Goal: Ask a question

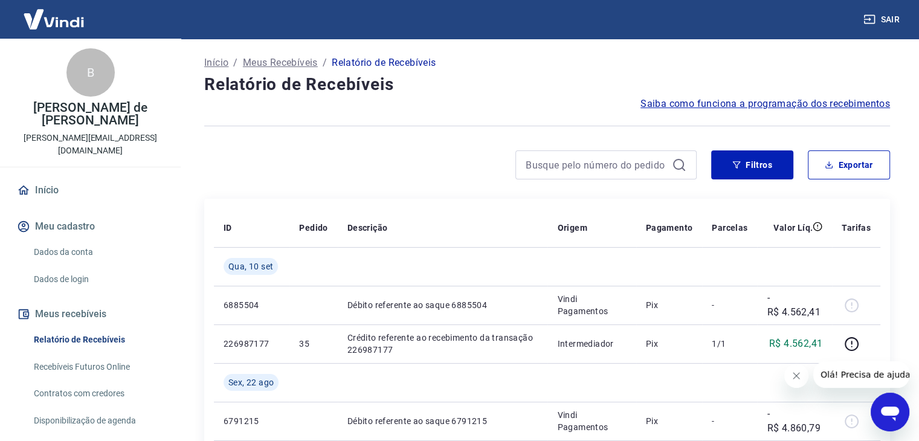
click at [462, 176] on div at bounding box center [450, 164] width 492 height 29
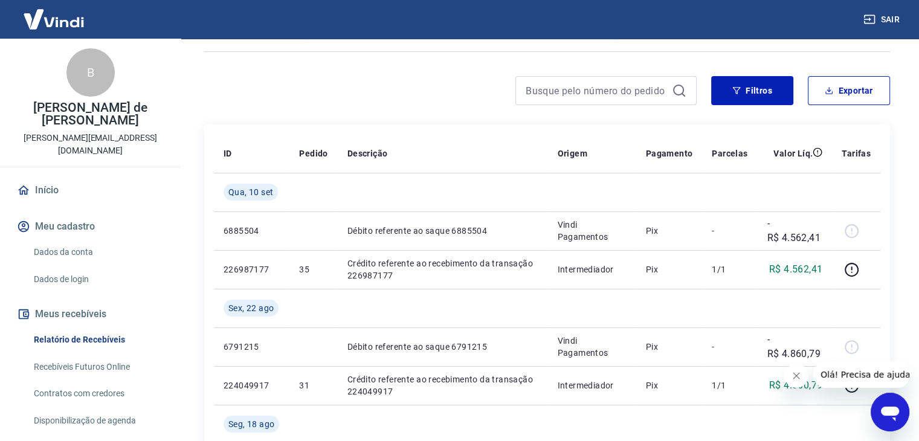
scroll to position [73, 0]
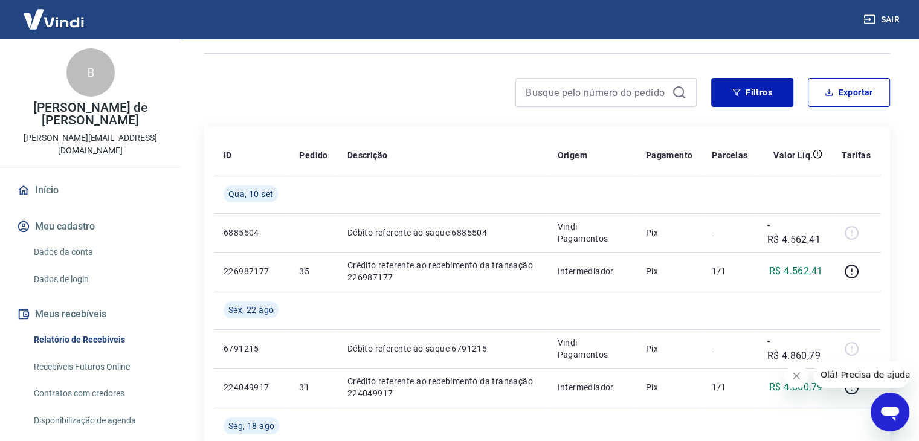
click at [893, 421] on icon "Abrir janela de mensagens" at bounding box center [890, 412] width 22 height 22
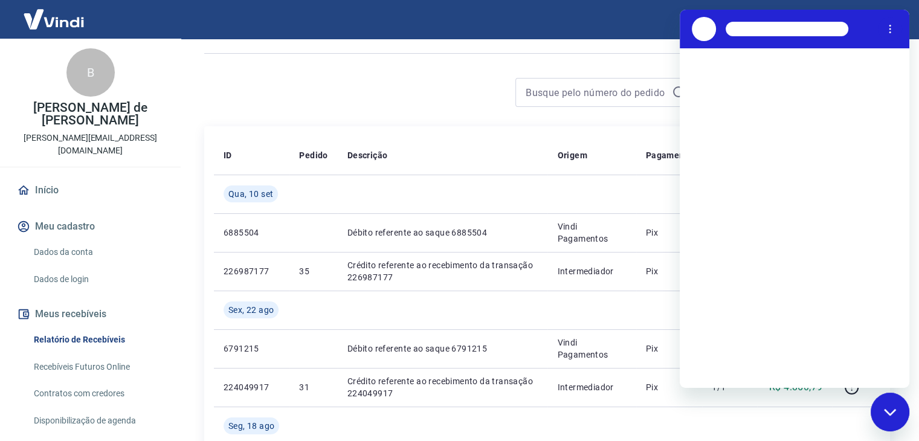
scroll to position [0, 0]
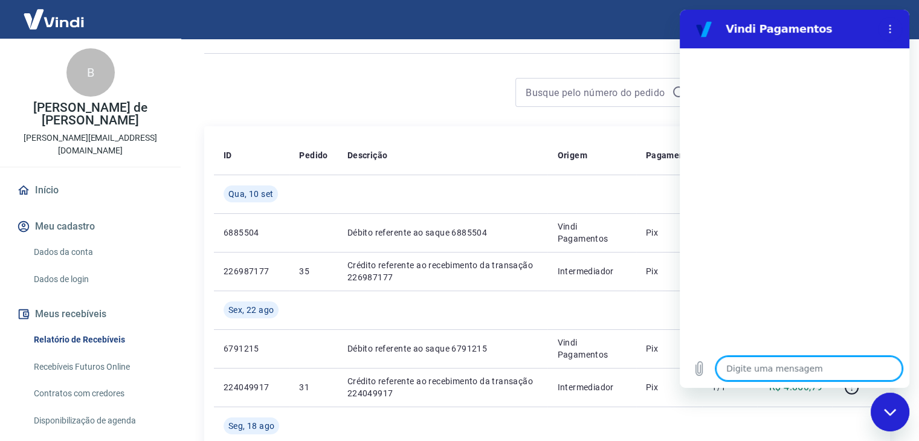
click at [813, 360] on textarea at bounding box center [809, 369] width 186 height 24
type textarea "o"
type textarea "x"
type textarea "ol"
type textarea "x"
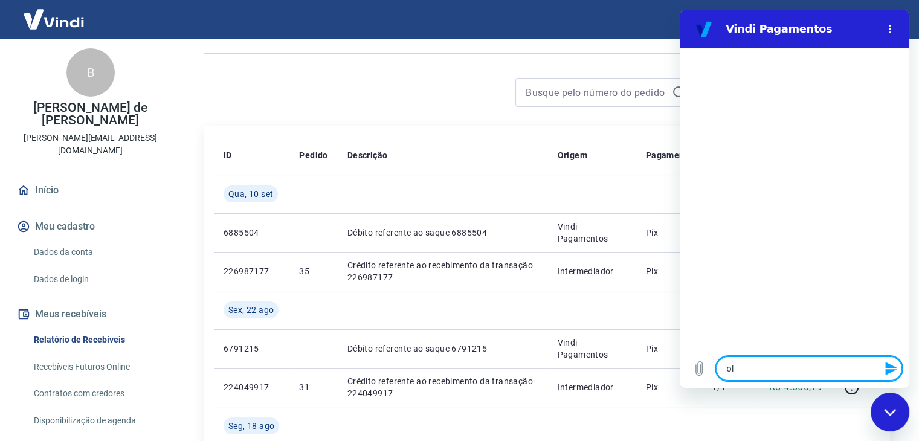
type textarea "ola"
type textarea "x"
type textarea "ola"
type textarea "x"
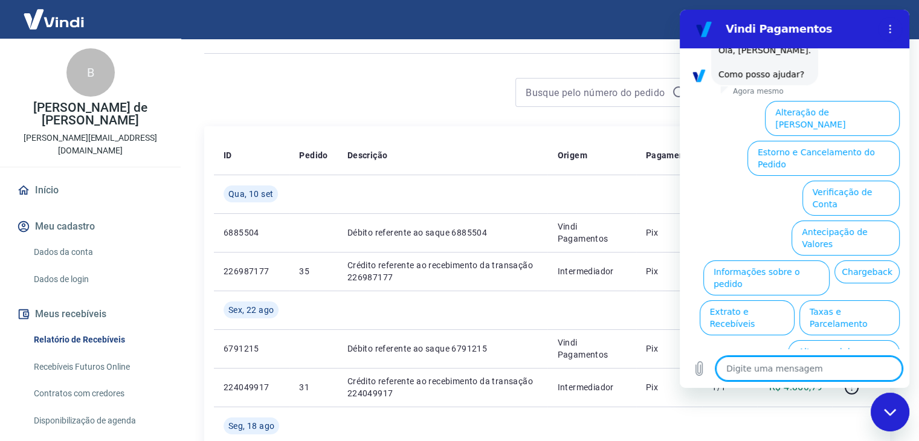
scroll to position [83, 0]
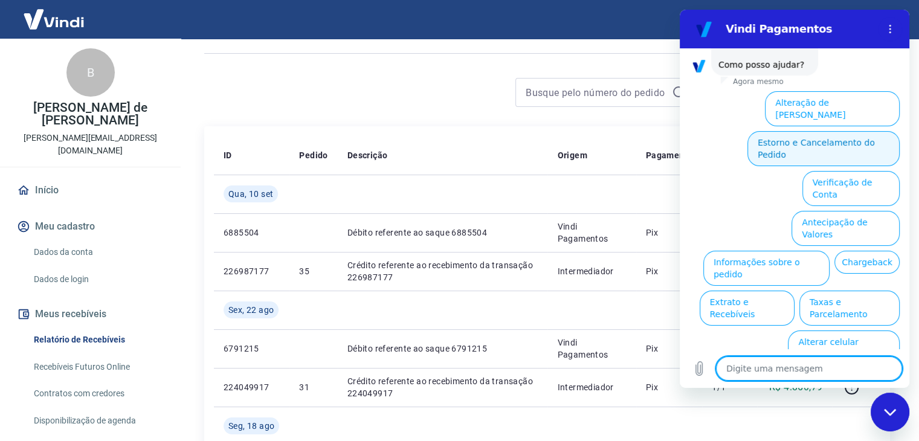
click at [846, 142] on button "Estorno e Cancelamento do Pedido" at bounding box center [823, 148] width 152 height 35
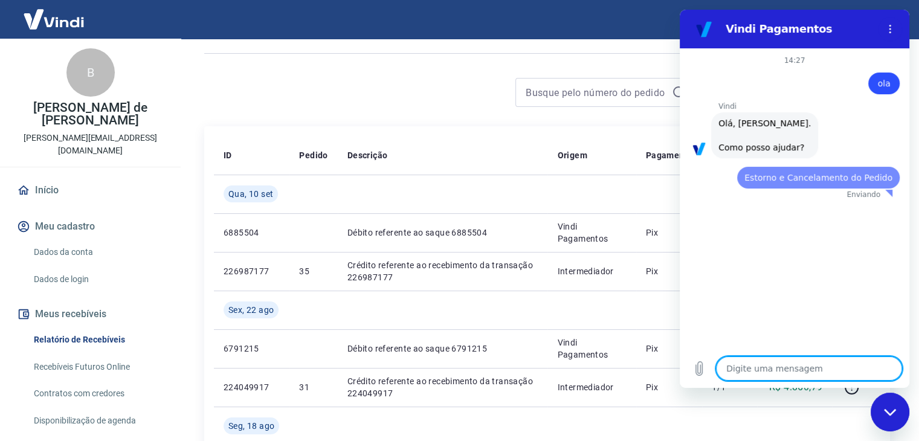
scroll to position [0, 0]
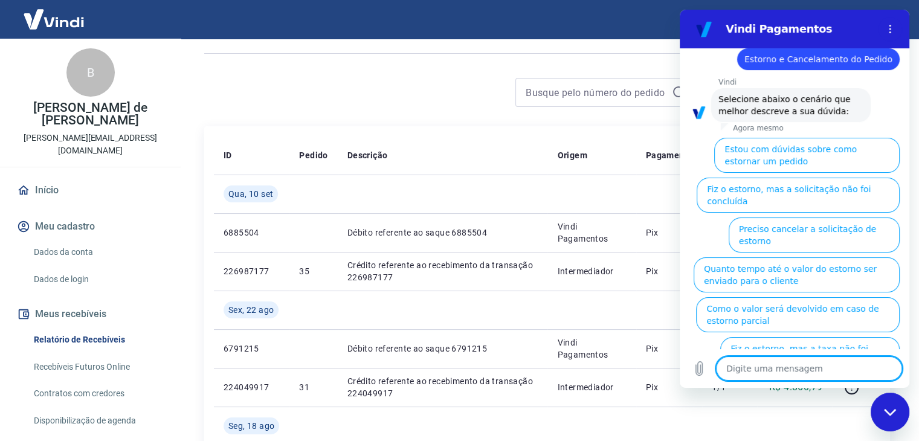
click at [801, 358] on textarea at bounding box center [809, 369] width 186 height 24
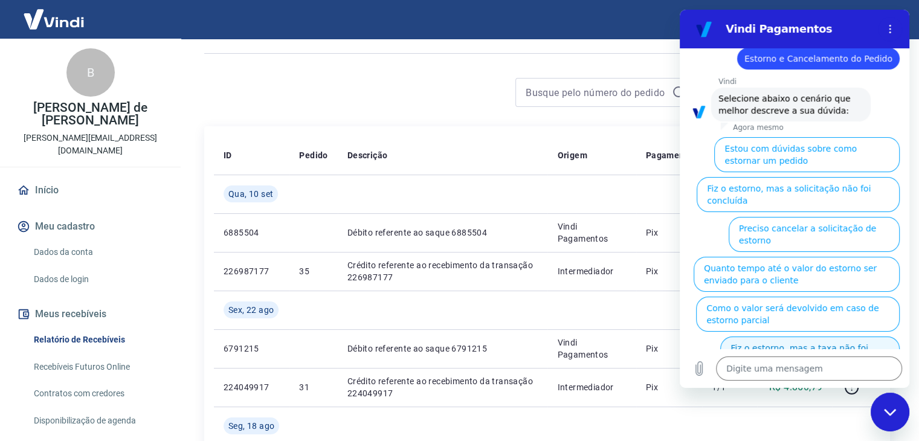
click at [792, 338] on button "Fiz o estorno, mas a taxa não foi devolvida" at bounding box center [809, 354] width 179 height 35
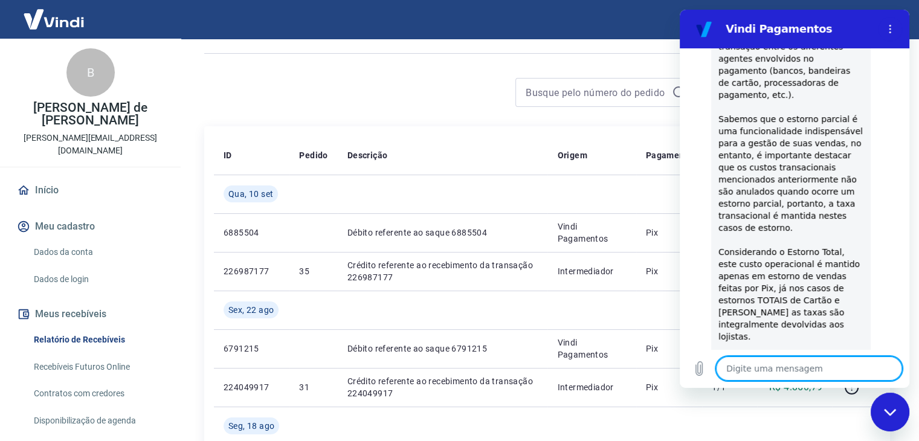
scroll to position [395, 0]
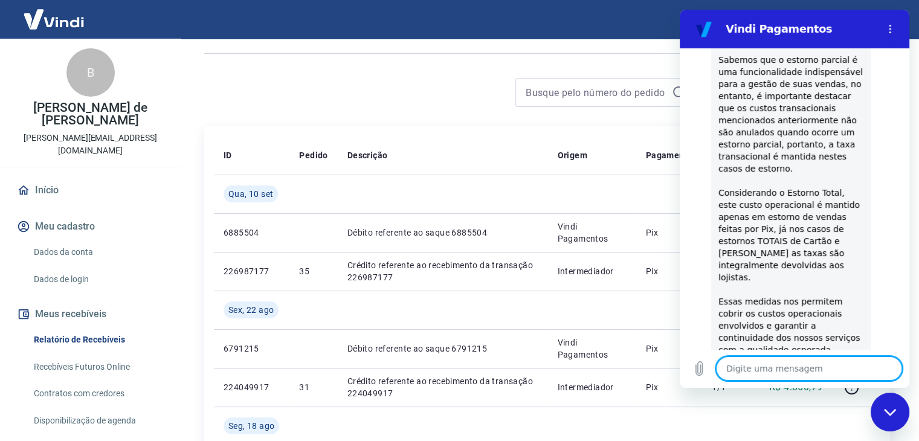
click at [769, 368] on textarea at bounding box center [809, 369] width 186 height 24
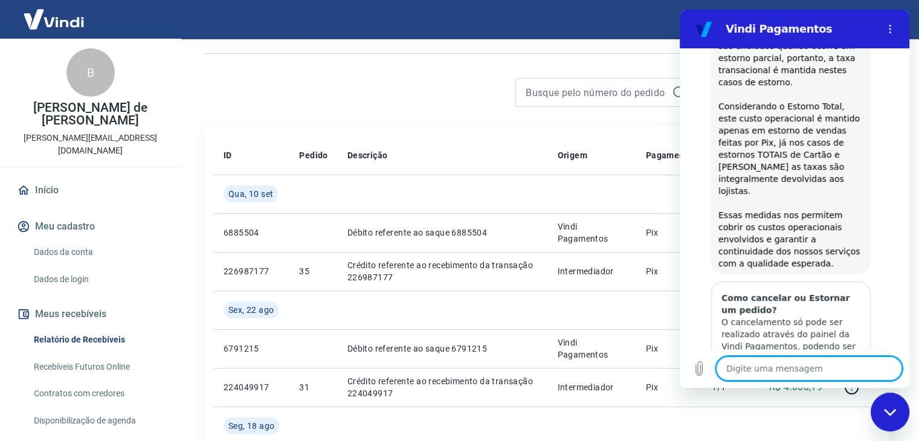
scroll to position [587, 0]
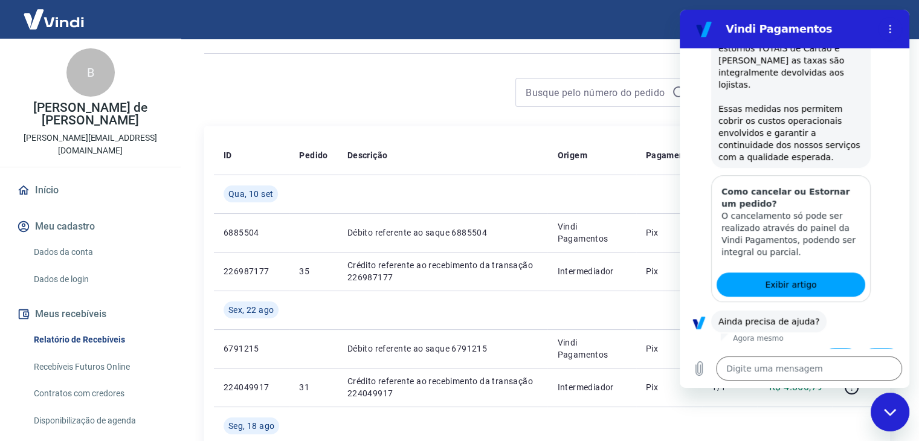
click at [834, 348] on button "Sim" at bounding box center [840, 359] width 35 height 23
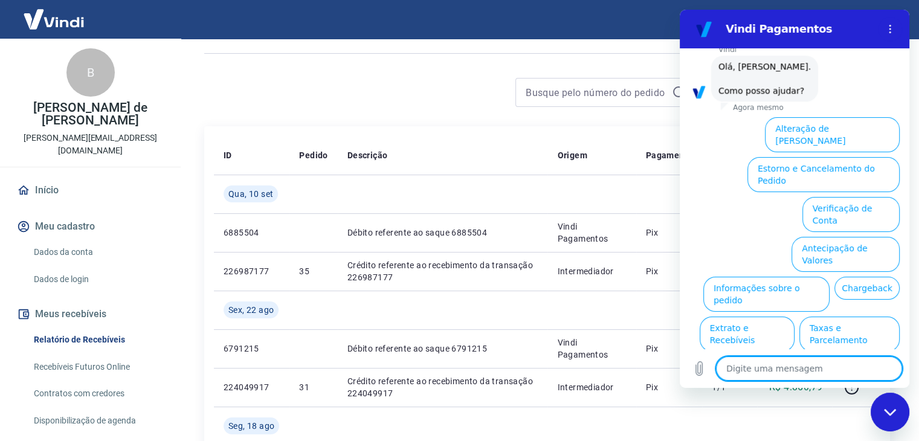
scroll to position [913, 0]
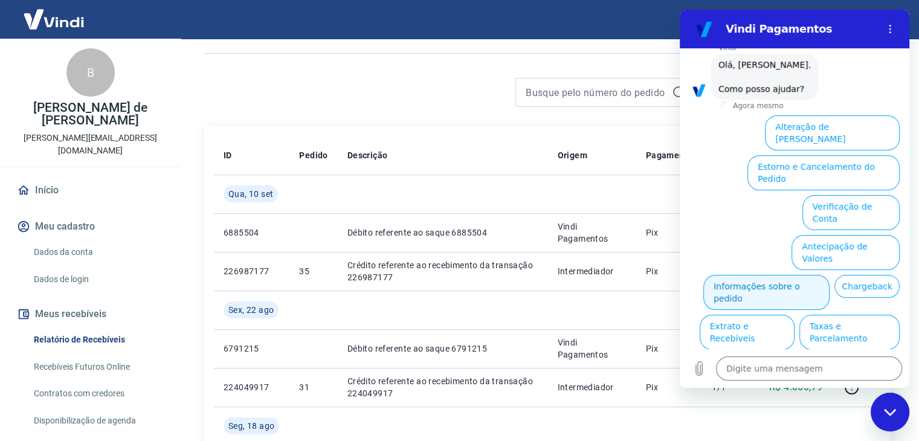
click at [762, 275] on button "Informações sobre o pedido" at bounding box center [766, 292] width 126 height 35
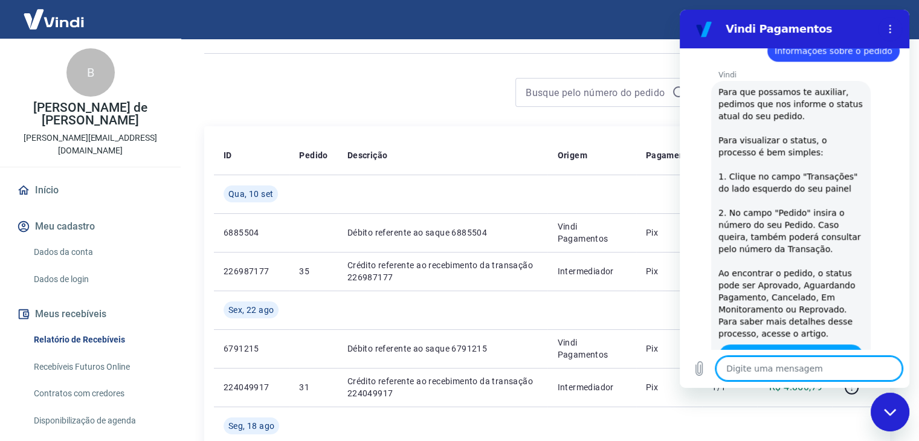
click at [790, 364] on textarea at bounding box center [809, 369] width 186 height 24
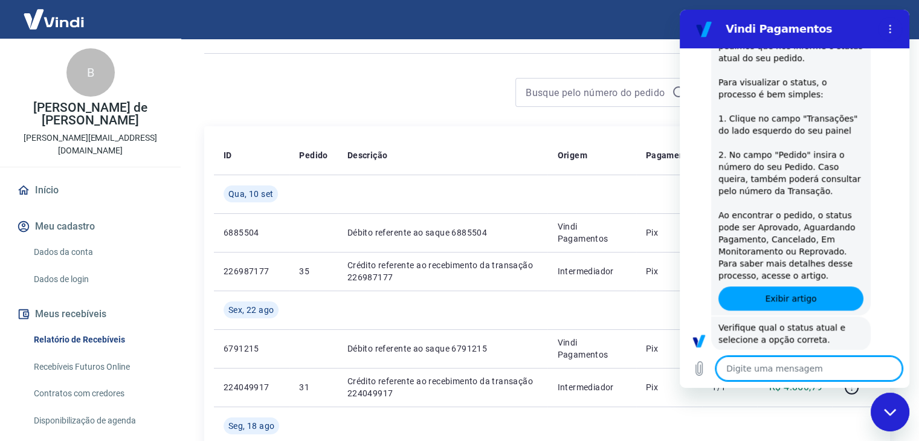
scroll to position [1122, 0]
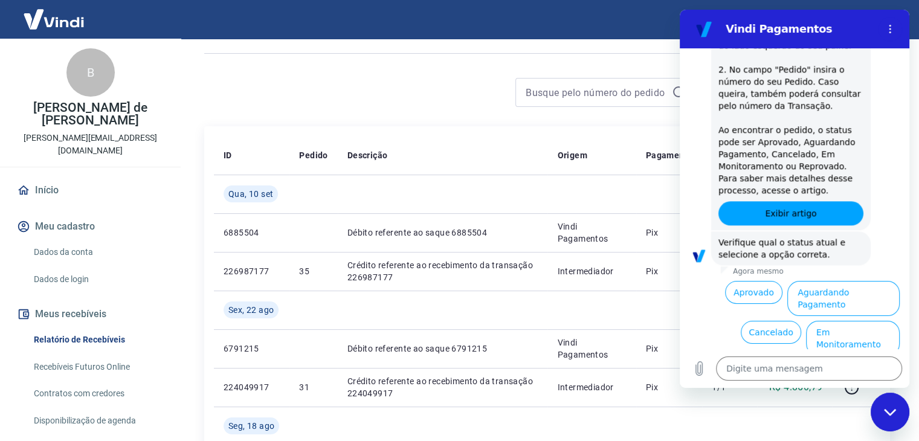
click at [862, 361] on button "Reprovado" at bounding box center [869, 372] width 62 height 23
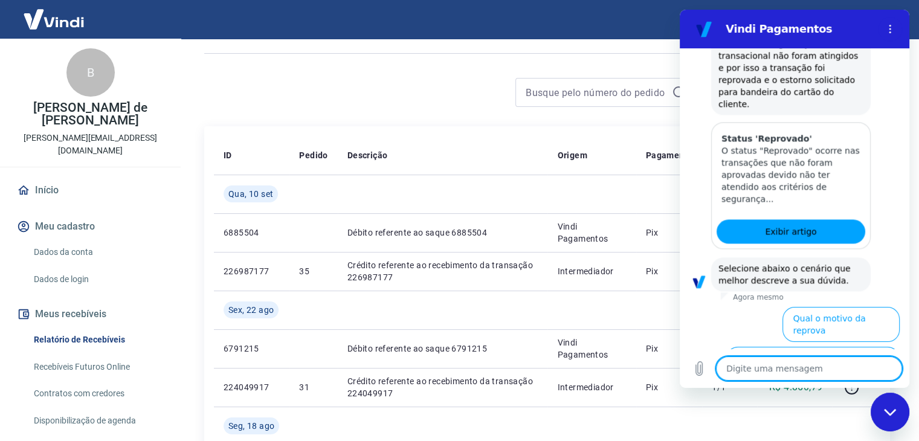
scroll to position [1440, 0]
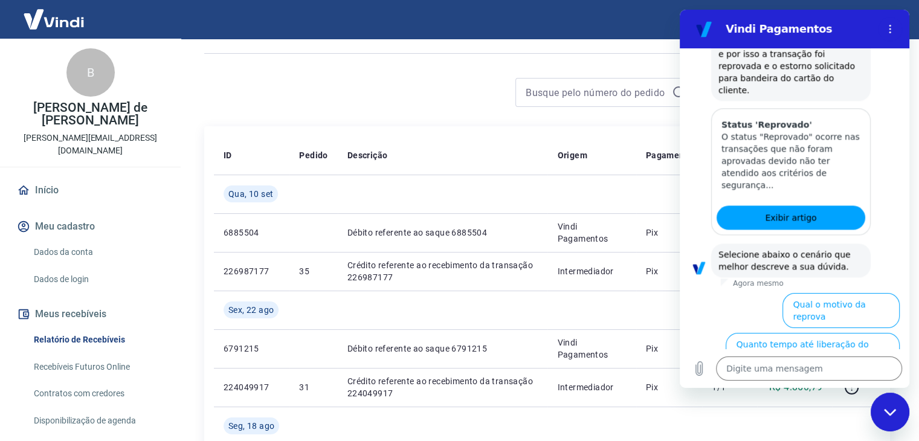
click at [839, 373] on button "Cliente confiável e cadastrou os dados corretos" at bounding box center [801, 390] width 197 height 35
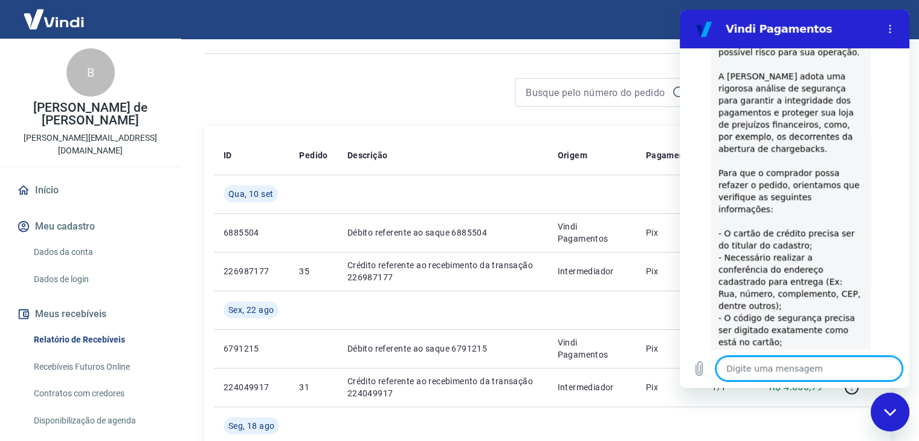
scroll to position [1996, 0]
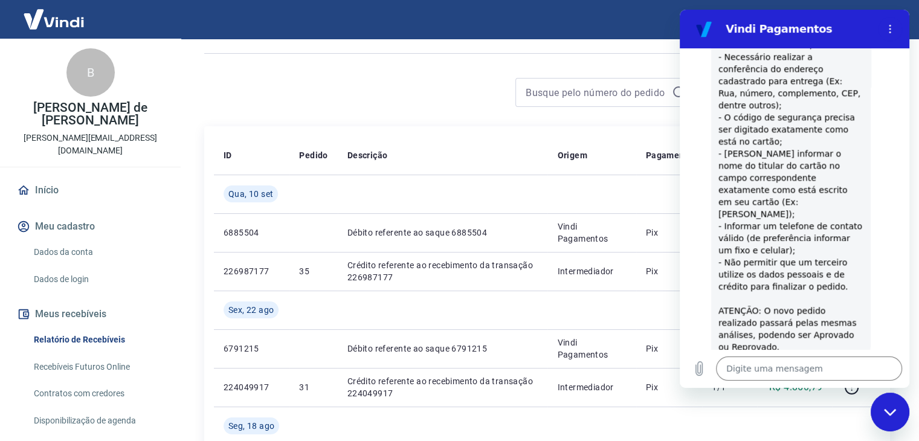
click at [831, 396] on button "Sim" at bounding box center [840, 407] width 35 height 23
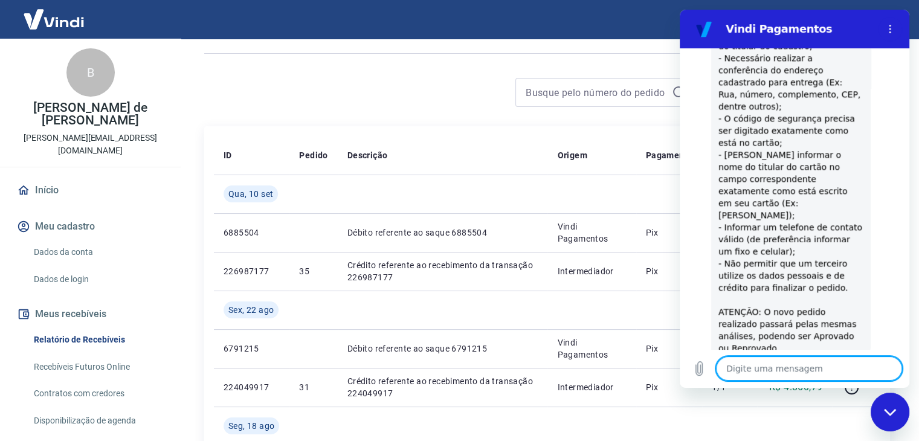
scroll to position [1998, 0]
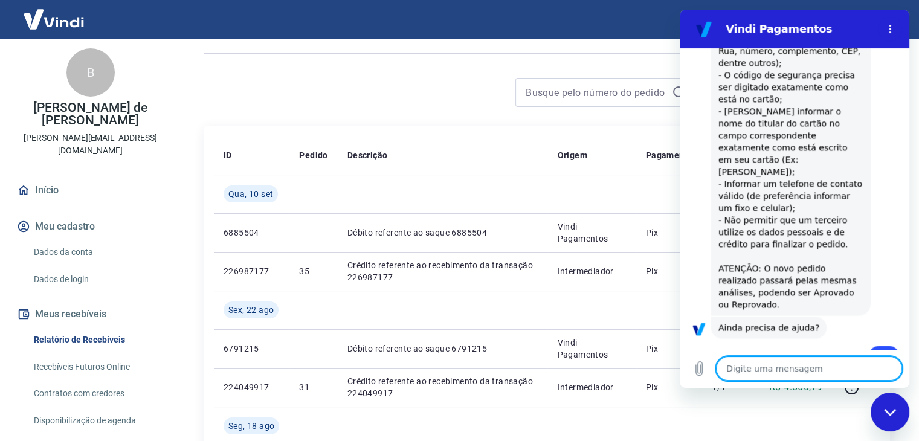
click at [809, 370] on textarea at bounding box center [809, 369] width 186 height 24
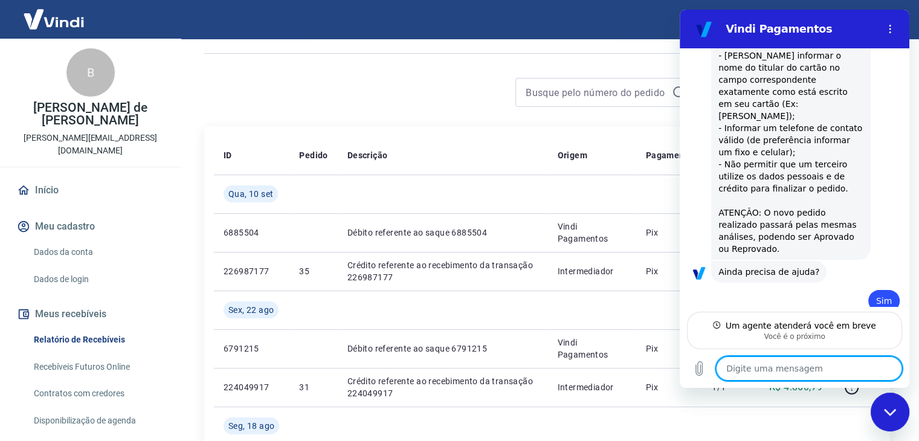
scroll to position [2082, 0]
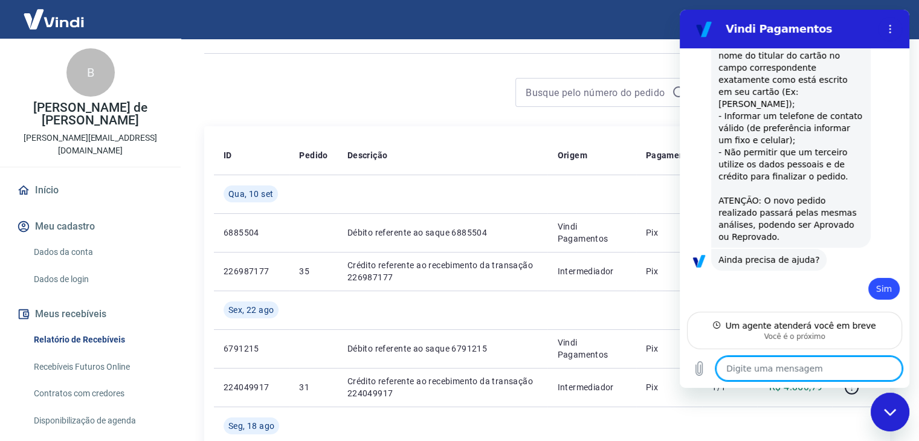
type textarea "x"
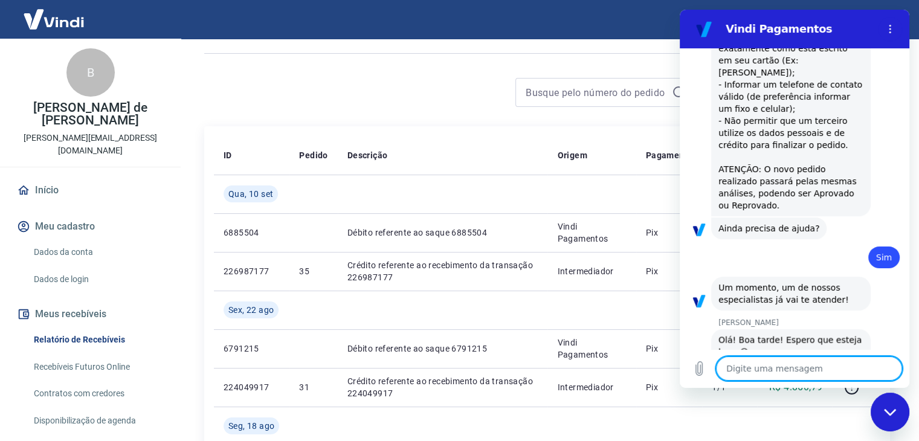
scroll to position [2140, 0]
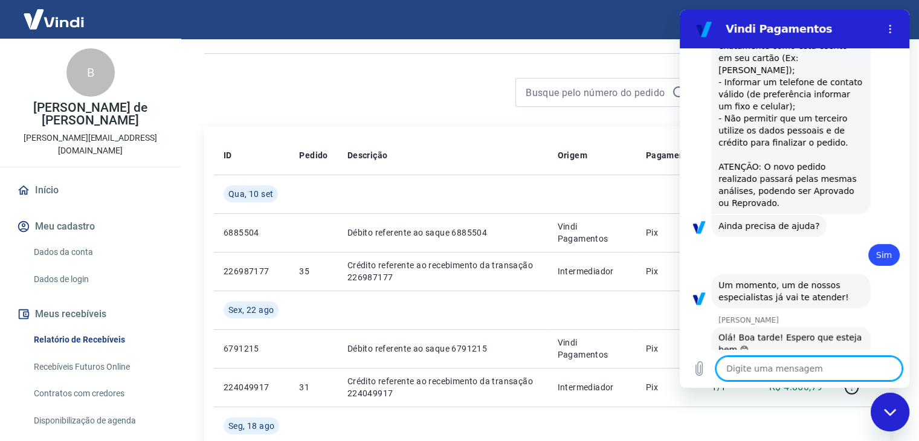
type textarea "o"
type textarea "x"
type textarea "oi"
type textarea "x"
type textarea "oi"
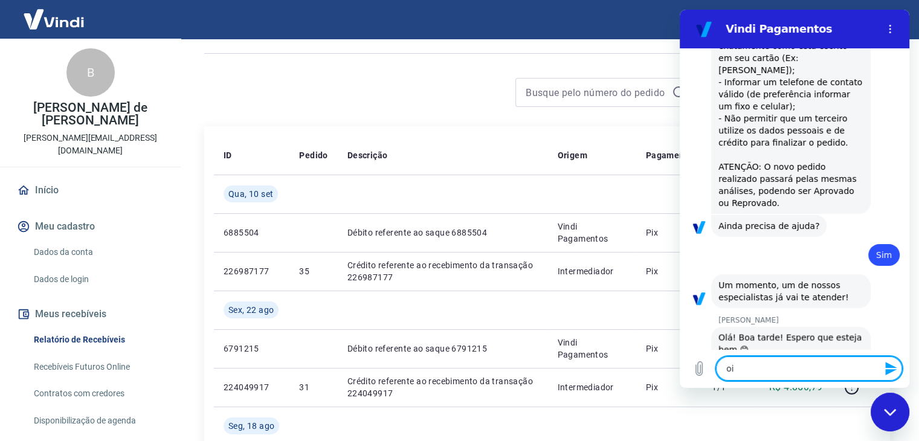
type textarea "x"
type textarea "oi m"
type textarea "x"
type textarea "oi ma"
type textarea "x"
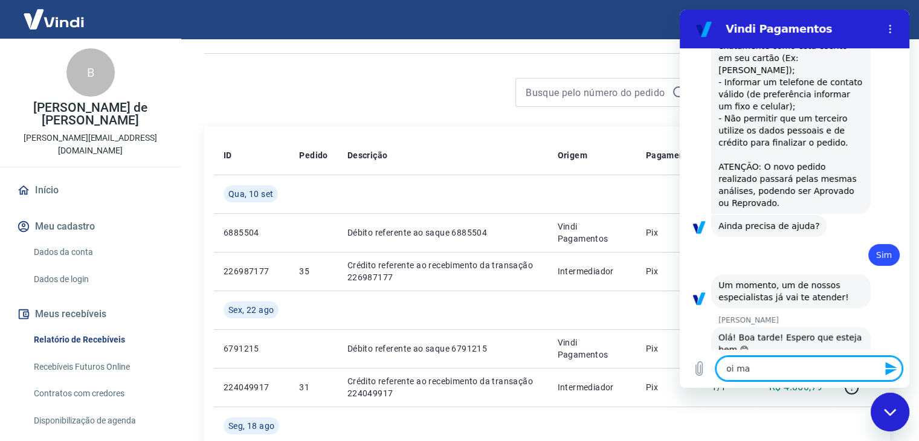
type textarea "oi mar"
type textarea "x"
type textarea "oi marc"
type textarea "x"
type textarea "oi marce"
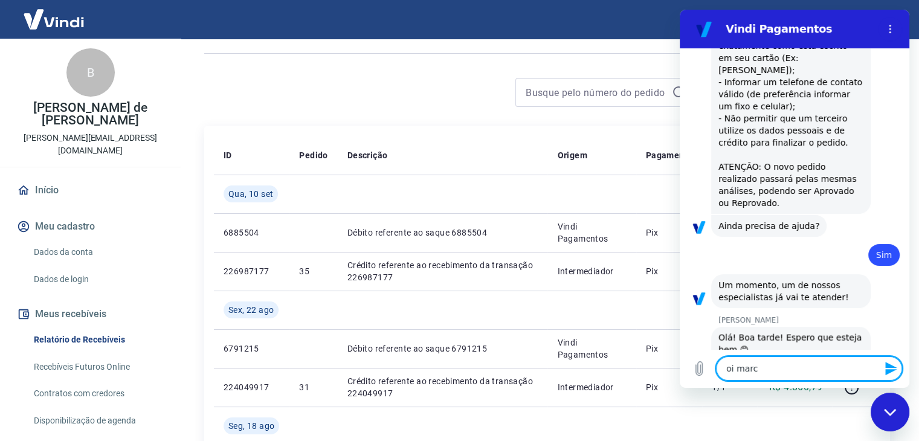
type textarea "x"
type textarea "oi marcel"
type textarea "x"
type textarea "oi marcele"
type textarea "x"
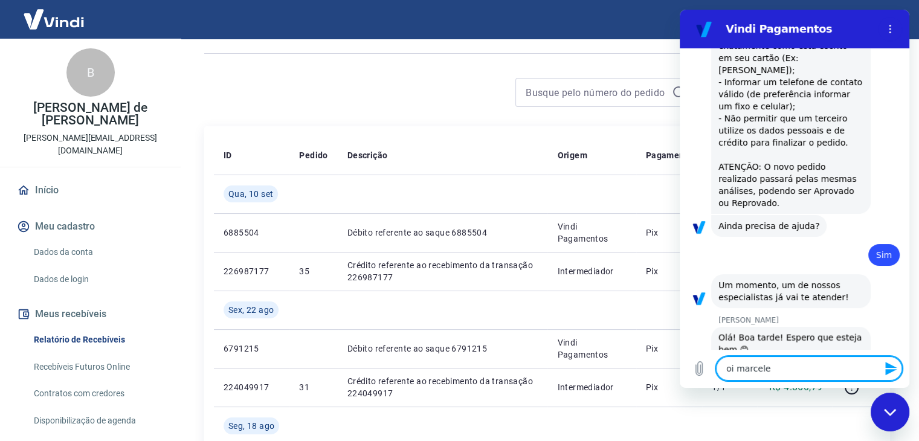
type textarea "oi marcele"
type textarea "x"
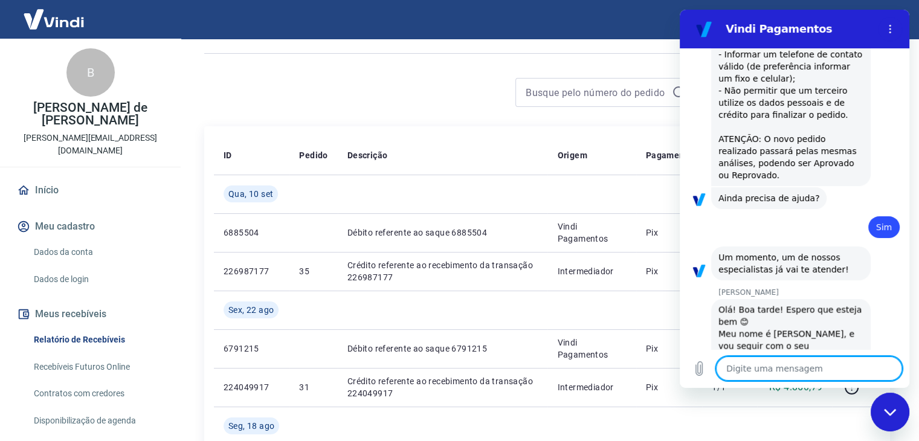
type textarea "x"
type textarea "c"
type textarea "x"
type textarea "co"
type textarea "x"
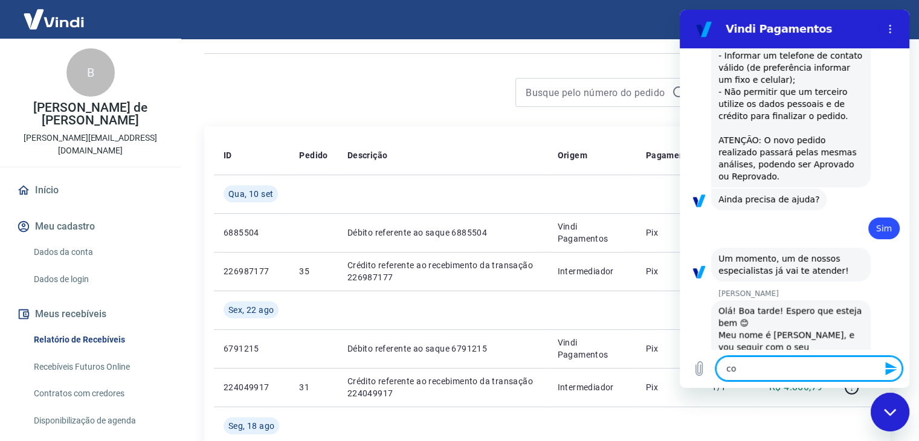
type textarea "com"
type textarea "x"
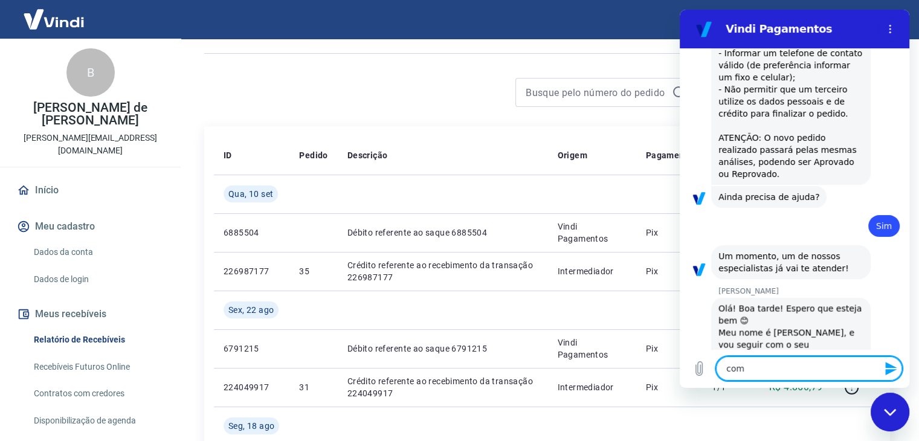
type textarea "com"
type textarea "x"
type textarea "com l"
type textarea "x"
type textarea "com le"
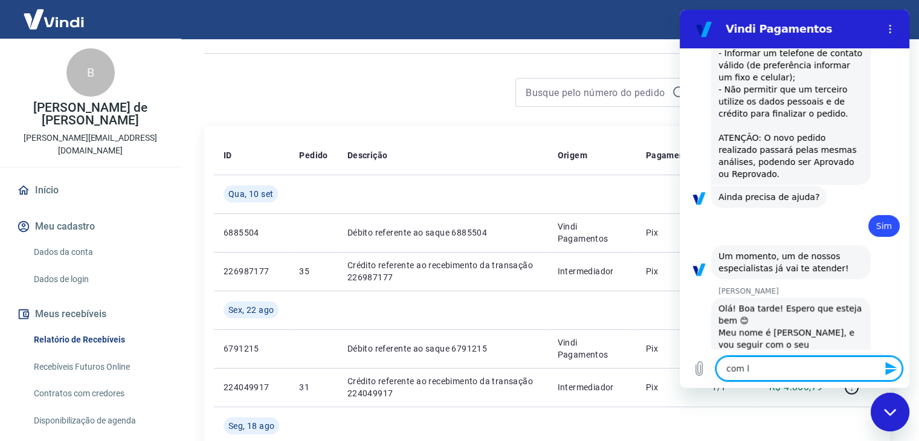
type textarea "x"
type textarea "com lei"
type textarea "x"
type textarea "com leil"
type textarea "x"
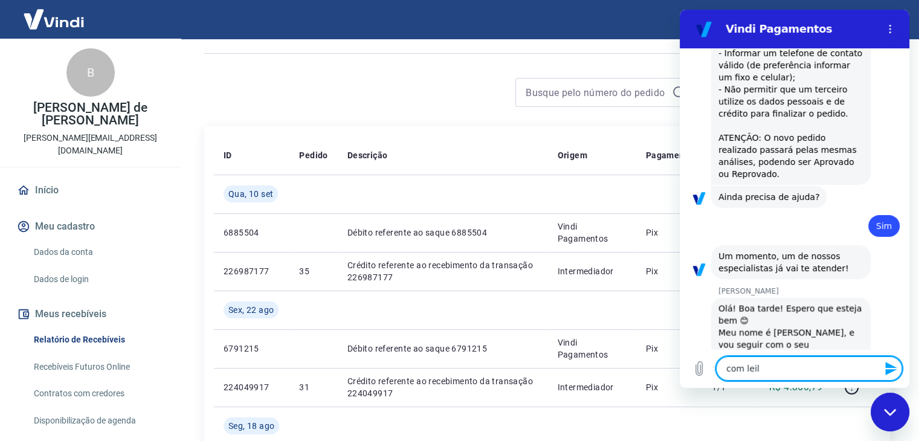
type textarea "com leila"
type textarea "x"
type textarea "com leila"
type textarea "x"
type textarea "com leila"
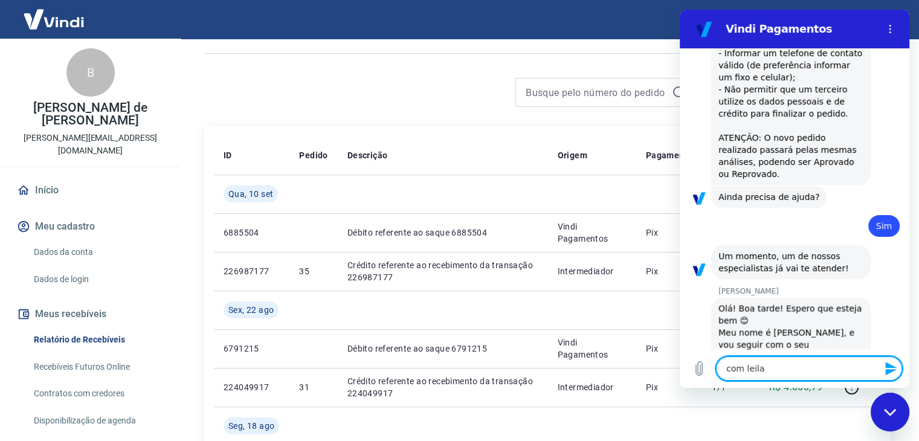
type textarea "x"
type textarea "com leil"
type textarea "x"
type textarea "com leila"
type textarea "x"
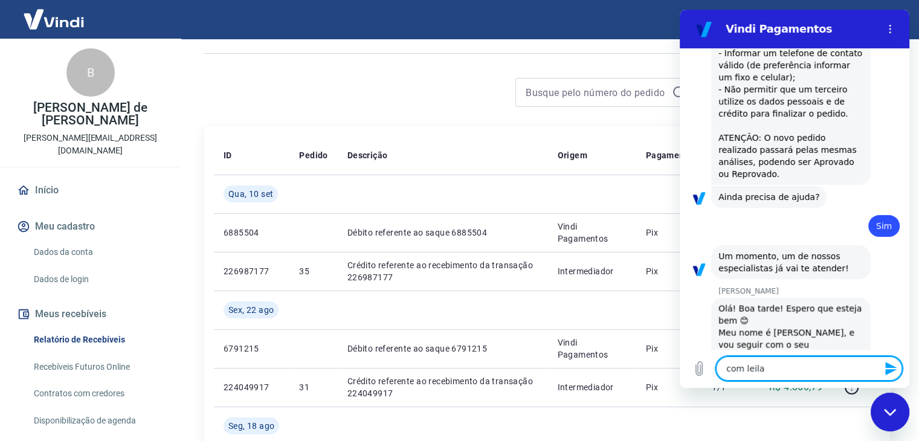
type textarea "com leila"
type textarea "x"
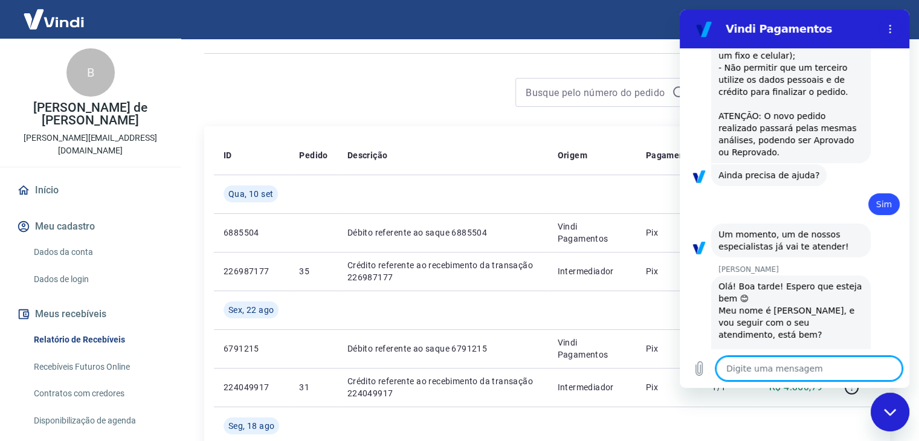
type textarea "m"
type textarea "x"
type textarea "ma"
type textarea "x"
type textarea "mar"
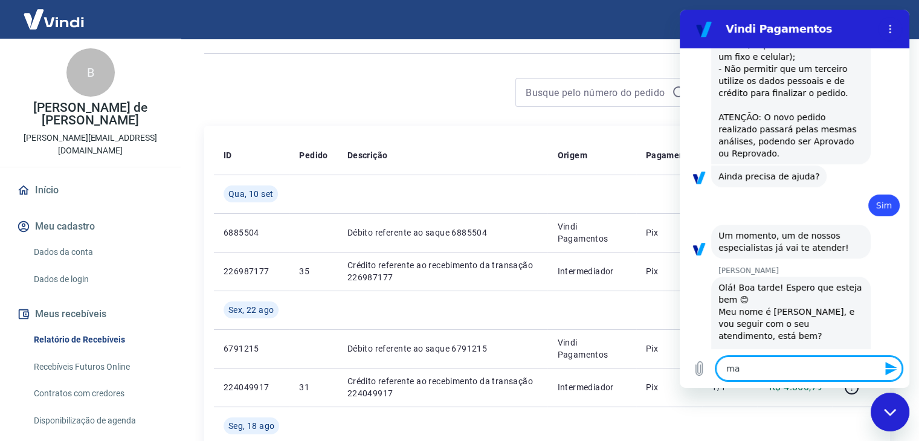
type textarea "x"
type textarea "marc"
type textarea "x"
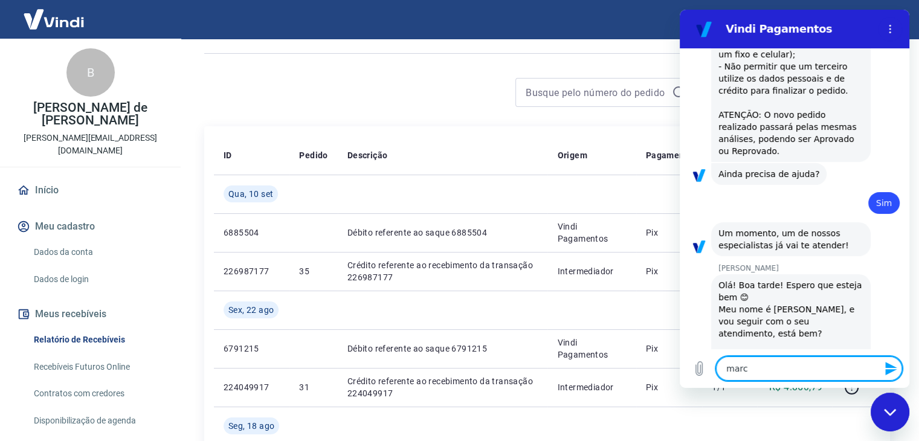
type textarea "marce"
type textarea "x"
type textarea "[PERSON_NAME]"
type textarea "x"
type textarea "marcele"
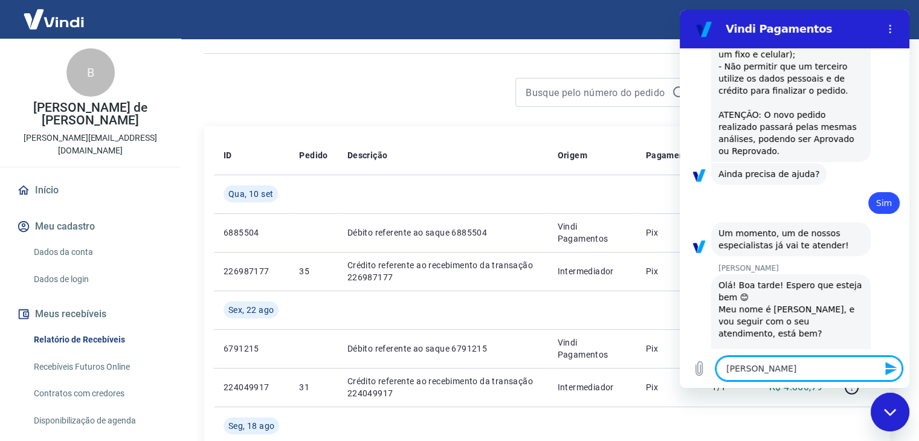
type textarea "x"
type textarea "[PERSON_NAME],"
type textarea "x"
type textarea "[PERSON_NAME],"
type textarea "x"
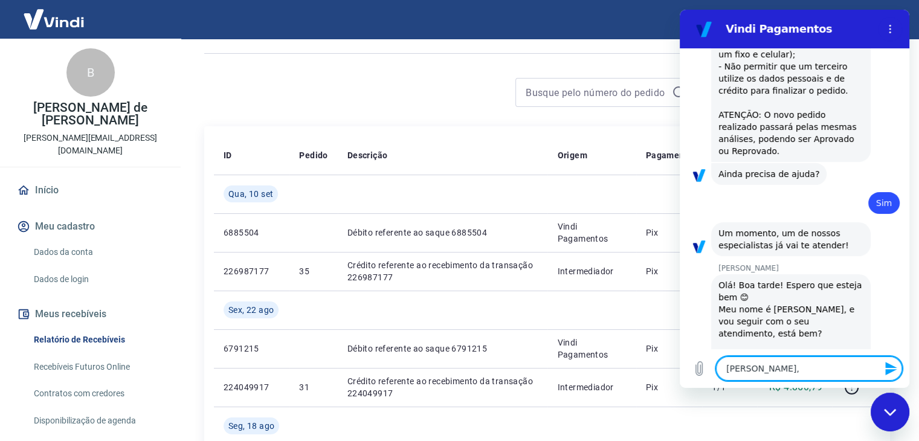
type textarea "[PERSON_NAME], m"
type textarea "x"
type textarea "[PERSON_NAME], me"
type textarea "x"
type textarea "[PERSON_NAME], meu"
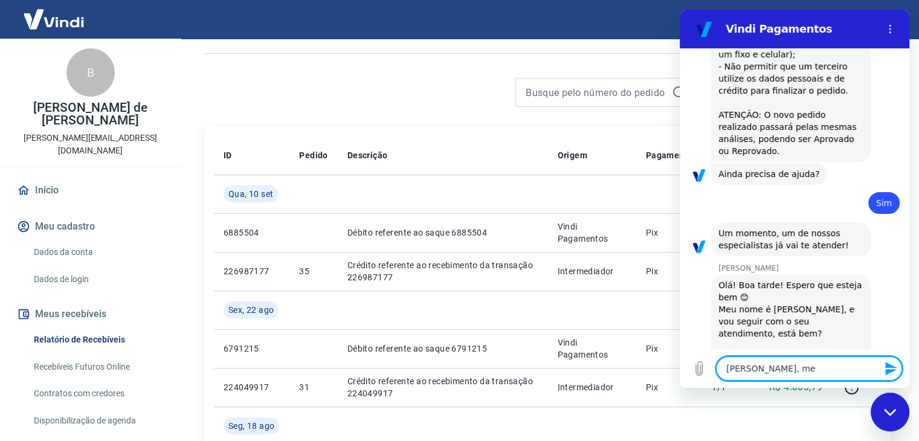
type textarea "x"
type textarea "[PERSON_NAME], meu"
type textarea "x"
type textarea "[PERSON_NAME], meu p"
type textarea "x"
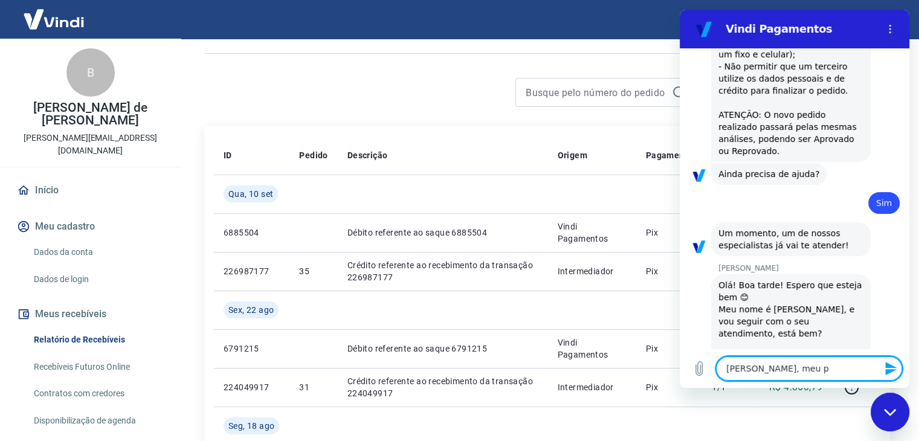
type textarea "[PERSON_NAME], meu pe"
type textarea "x"
type textarea "[PERSON_NAME], meu ped"
type textarea "x"
type textarea "[PERSON_NAME], meu pedi"
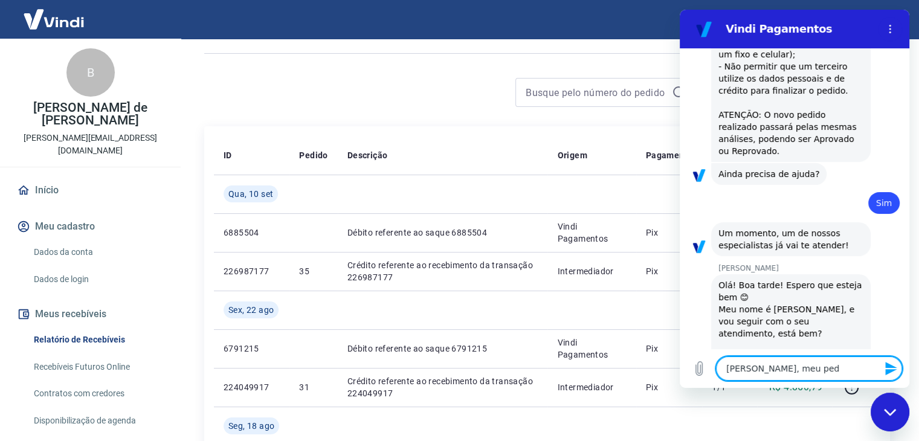
type textarea "x"
type textarea "[PERSON_NAME], meu pedid"
type textarea "x"
type textarea "[PERSON_NAME], meu pedido"
type textarea "x"
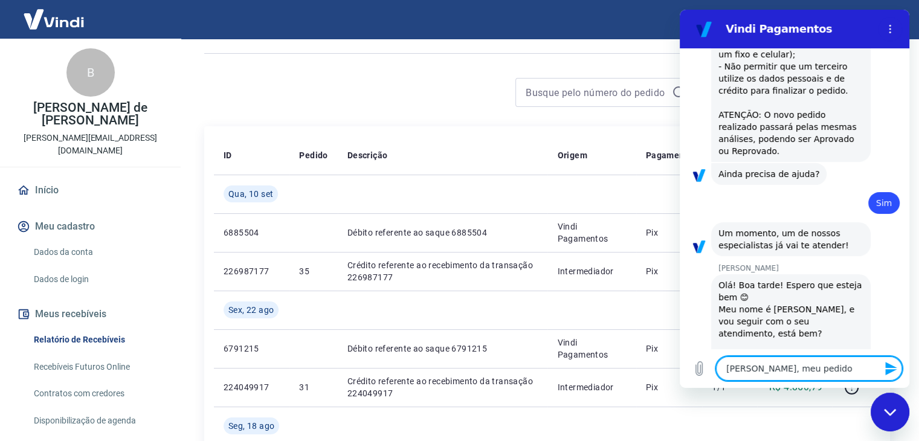
type textarea "[PERSON_NAME], meu pedido"
type textarea "x"
type textarea "[PERSON_NAME], meu pedido f"
type textarea "x"
type textarea "[PERSON_NAME], meu pedido fo"
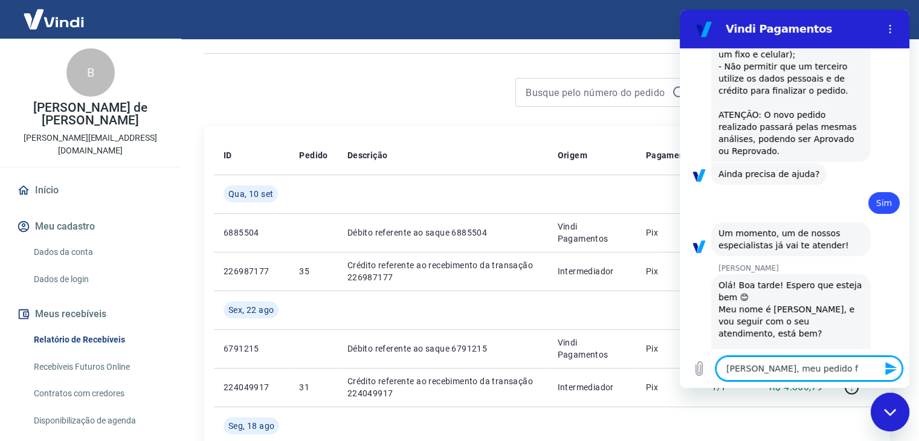
type textarea "x"
type textarea "[PERSON_NAME], meu pedido foi"
type textarea "x"
type textarea "[PERSON_NAME], meu pedido foi"
type textarea "x"
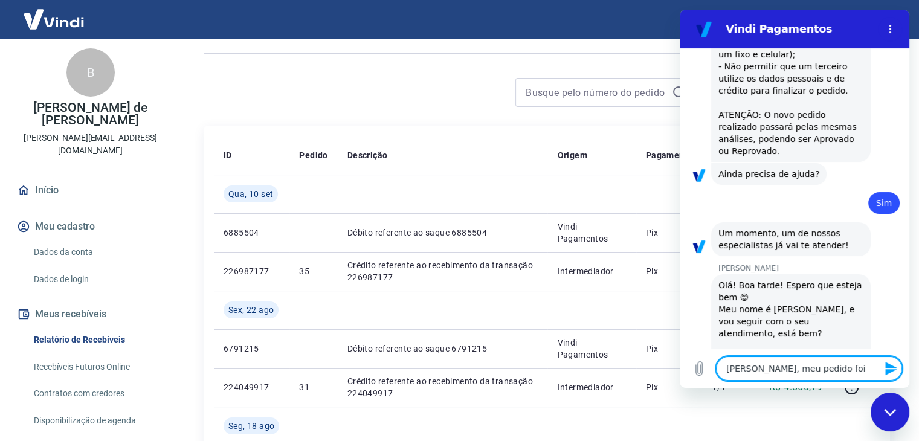
type textarea "[PERSON_NAME], meu pedido foi r"
type textarea "x"
type textarea "[PERSON_NAME], meu pedido foi re"
type textarea "x"
type textarea "[PERSON_NAME], meu pedido foi rep"
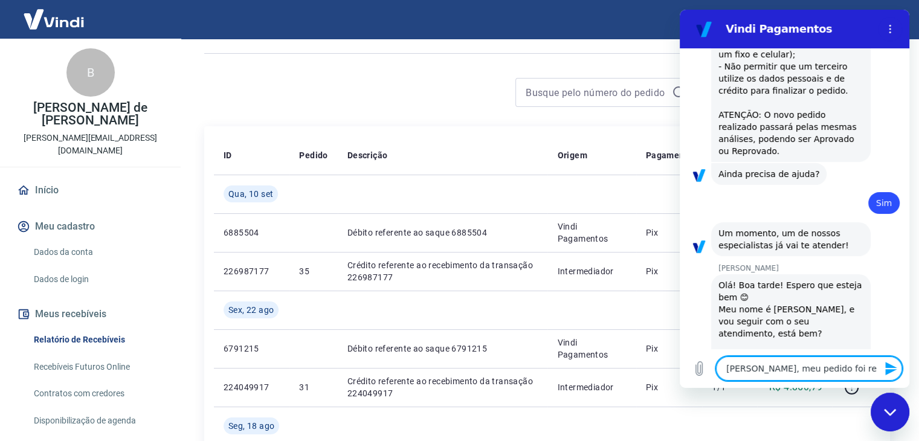
type textarea "x"
type textarea "[PERSON_NAME], meu pedido foi repr"
type textarea "x"
type textarea "[PERSON_NAME], meu pedido foi reprv"
type textarea "x"
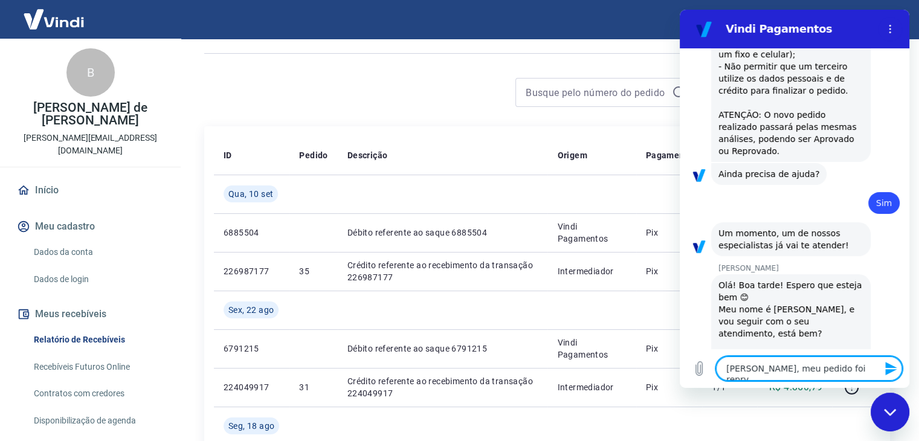
type textarea "[PERSON_NAME], meu pedido foi repr"
type textarea "x"
type textarea "[PERSON_NAME], meu pedido foi repro"
type textarea "x"
type textarea "[PERSON_NAME], meu pedido foi reprov"
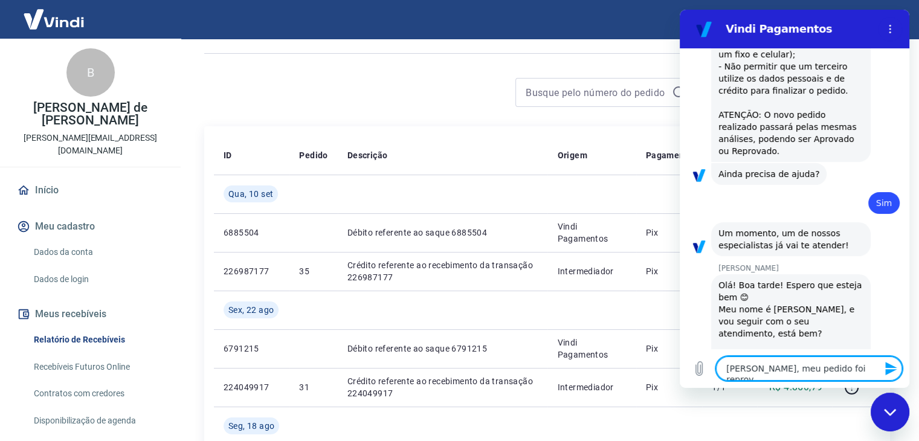
type textarea "x"
type textarea "[PERSON_NAME], meu pedido foi reprova"
type textarea "x"
type textarea "[PERSON_NAME], meu pedido foi reprovad"
type textarea "x"
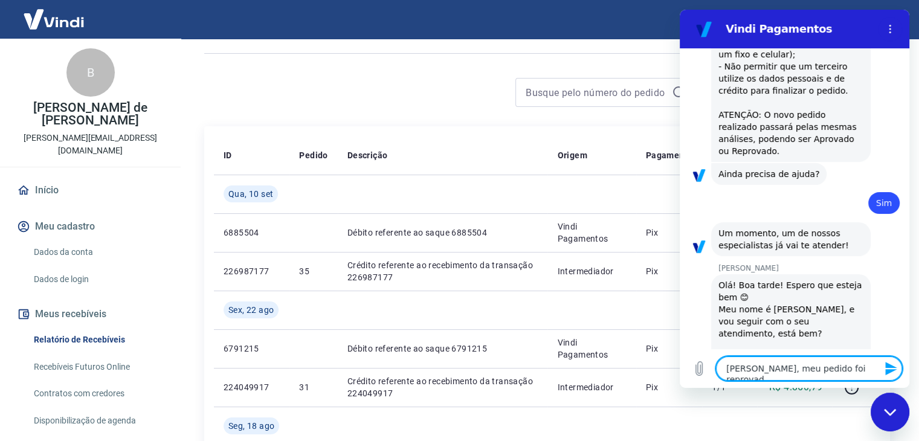
type textarea "[PERSON_NAME], meu pedido foi reprovado"
type textarea "x"
type textarea "[PERSON_NAME], meu pedido foi reprovado"
type textarea "x"
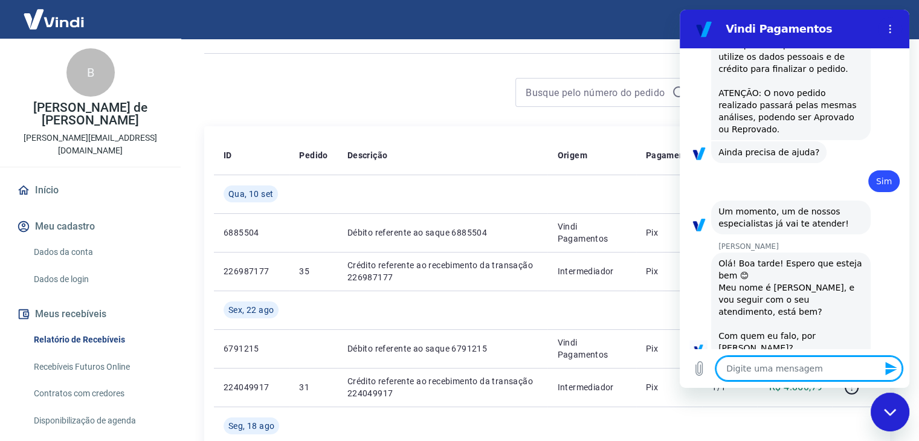
type textarea "m"
type textarea "x"
type textarea "ma"
type textarea "x"
type textarea "mas"
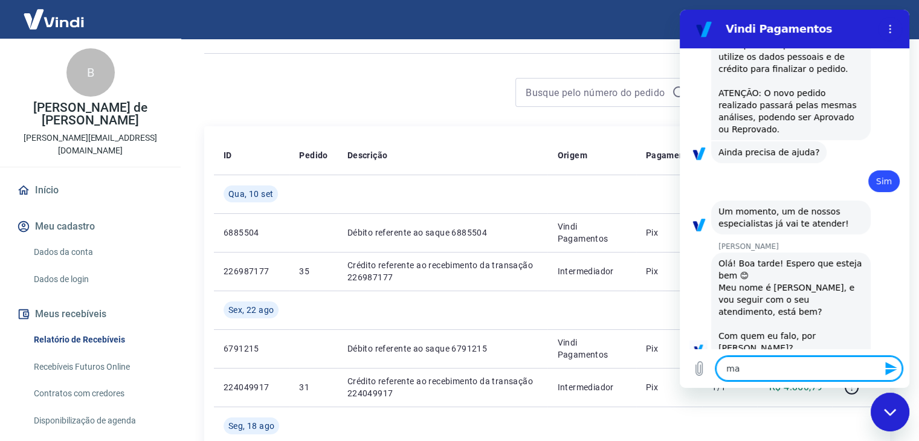
type textarea "x"
type textarea "mas"
type textarea "x"
type textarea "mas n"
type textarea "x"
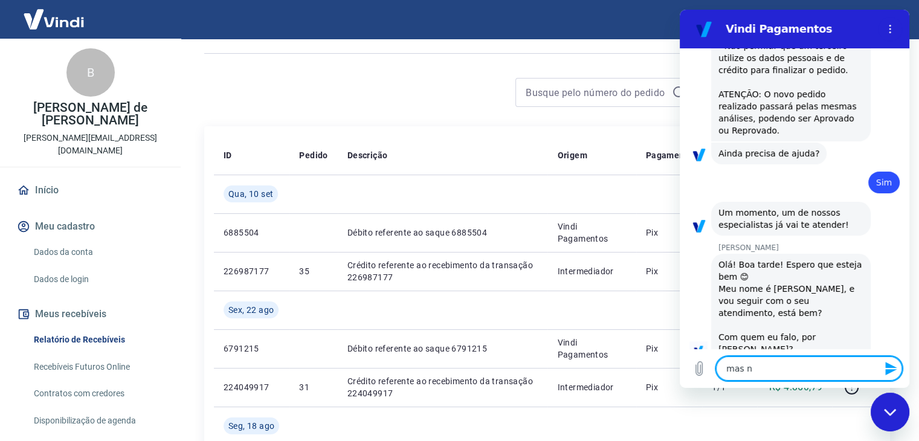
type textarea "mas na"
type textarea "x"
type textarea "mas nao"
type textarea "x"
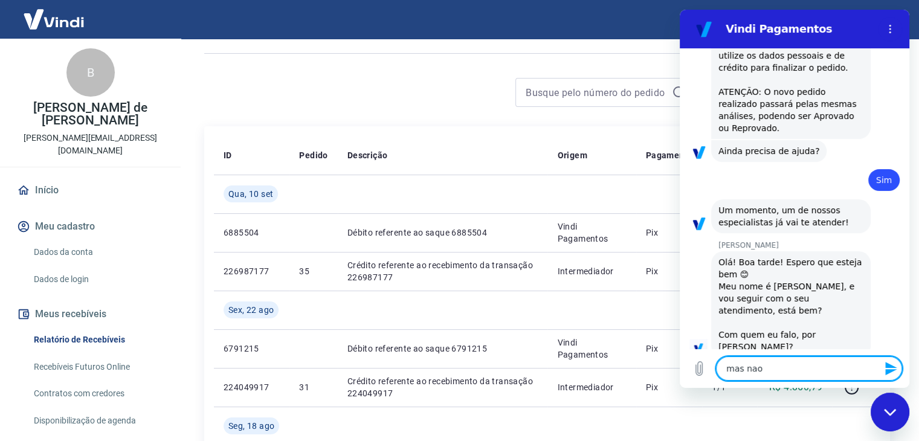
type textarea "mas nao"
type textarea "x"
type textarea "mas nao a"
type textarea "x"
type textarea "mas nao ap"
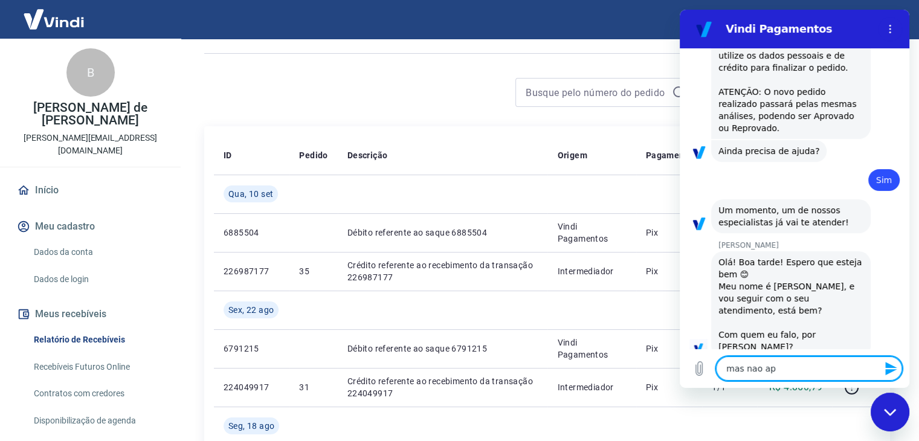
type textarea "x"
type textarea "mas nao apa"
type textarea "x"
type textarea "mas [PERSON_NAME]"
type textarea "x"
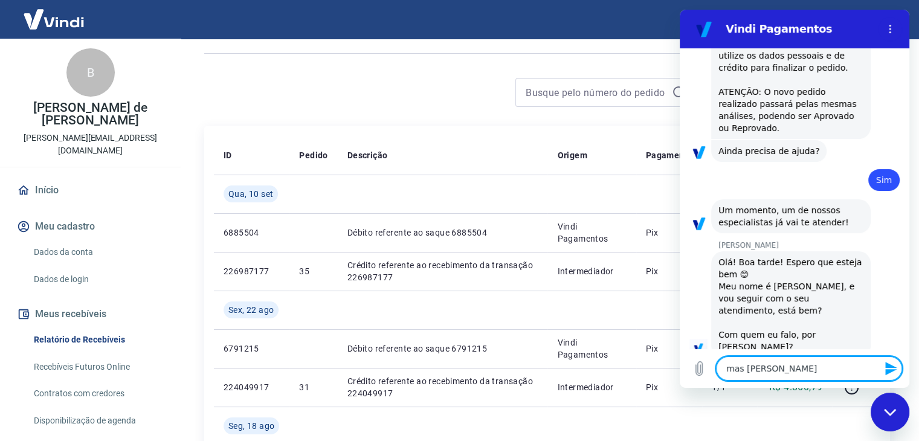
type textarea "mas nao apare"
type textarea "x"
type textarea "mas nao aparec"
type textarea "x"
type textarea "mas [PERSON_NAME] aparece"
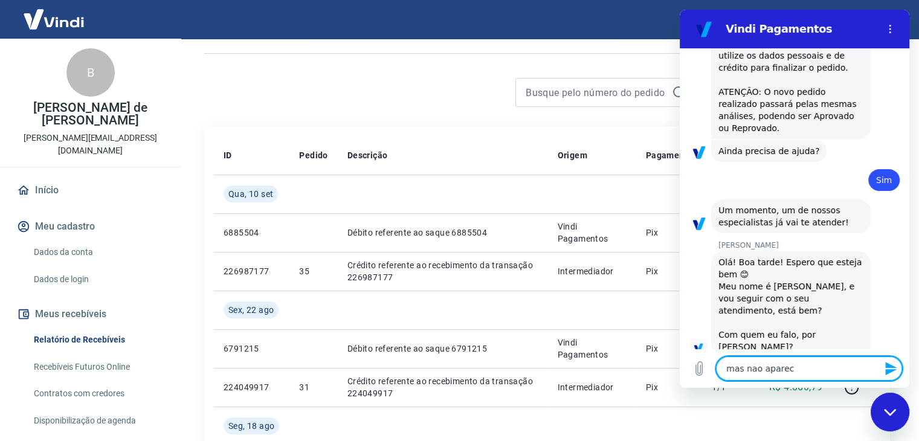
type textarea "x"
type textarea "mas [PERSON_NAME] aparece"
type textarea "x"
type textarea "mas [PERSON_NAME] aparece a"
type textarea "x"
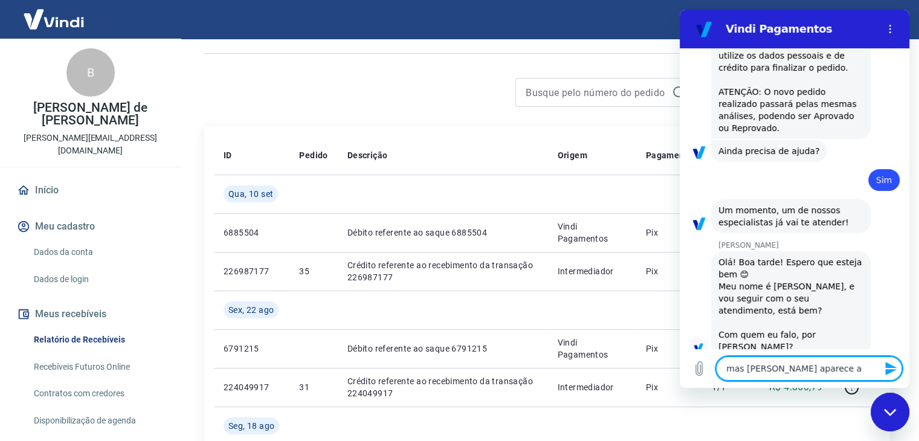
type textarea "mas [PERSON_NAME] aparece a"
type textarea "x"
type textarea "mas [PERSON_NAME] aparece a j"
type textarea "x"
type textarea "mas [PERSON_NAME] aparece a jus"
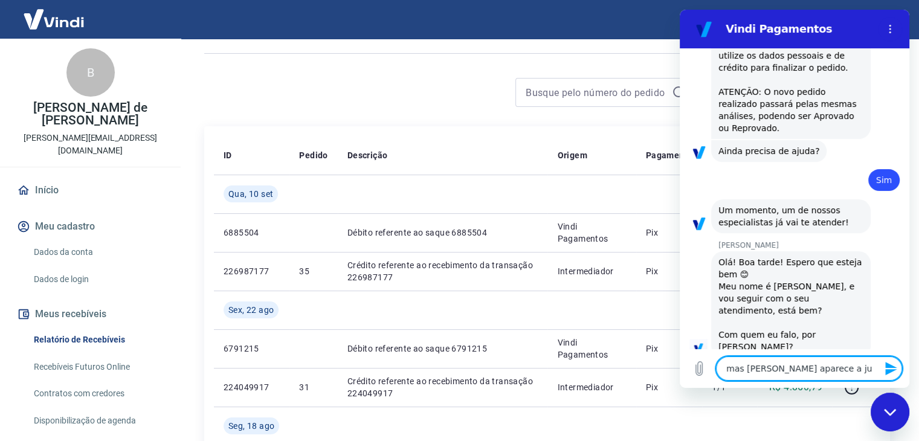
type textarea "x"
type textarea "mas [PERSON_NAME] aparece a just"
type textarea "x"
type textarea "mas [PERSON_NAME] aparece a justi"
type textarea "x"
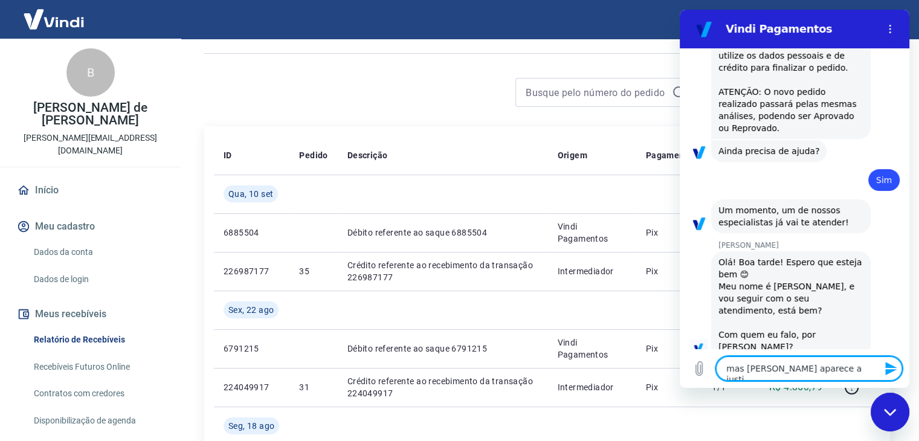
type textarea "mas [PERSON_NAME] aparece a justif"
type textarea "x"
type textarea "mas [PERSON_NAME] aparece a justifi"
type textarea "x"
type textarea "mas [PERSON_NAME] aparece a justific"
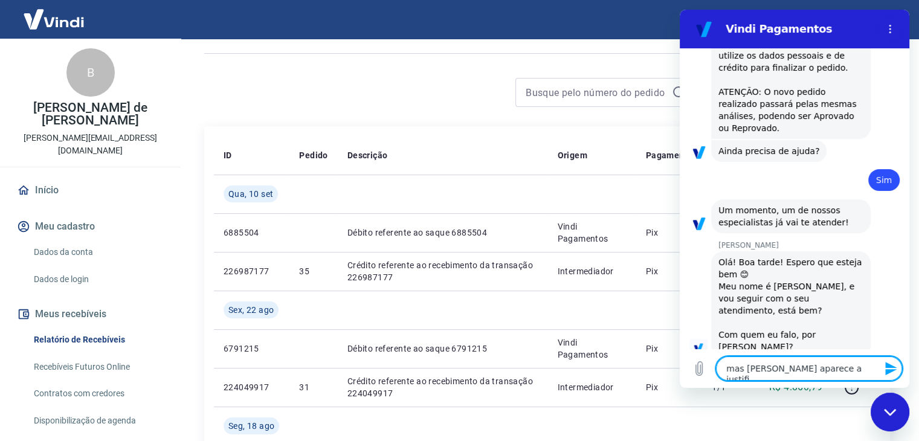
type textarea "x"
type textarea "mas [PERSON_NAME] aparece a justifica"
type textarea "x"
type textarea "mas [PERSON_NAME] aparece a justificat"
type textarea "x"
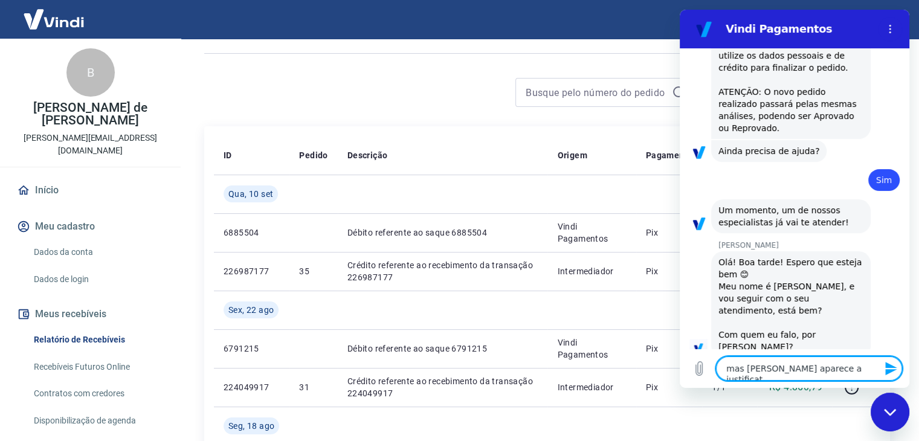
type textarea "mas [PERSON_NAME] aparece a justificati"
type textarea "x"
type textarea "mas [PERSON_NAME] aparece a justificativ"
type textarea "x"
type textarea "mas [PERSON_NAME] aparece a justificativa"
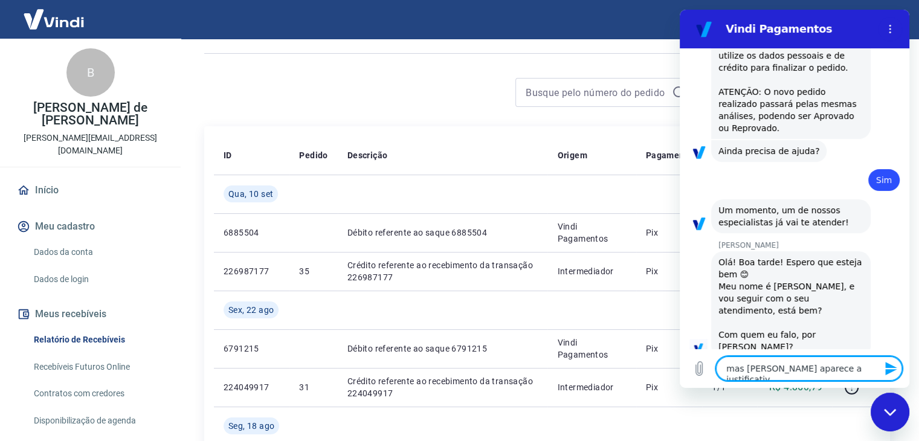
type textarea "x"
type textarea "mas [PERSON_NAME] aparece a justificativa"
type textarea "x"
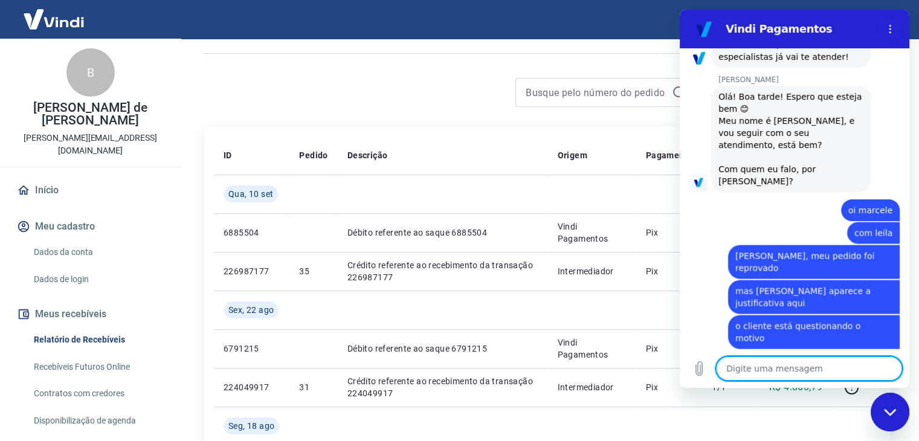
scroll to position [2383, 0]
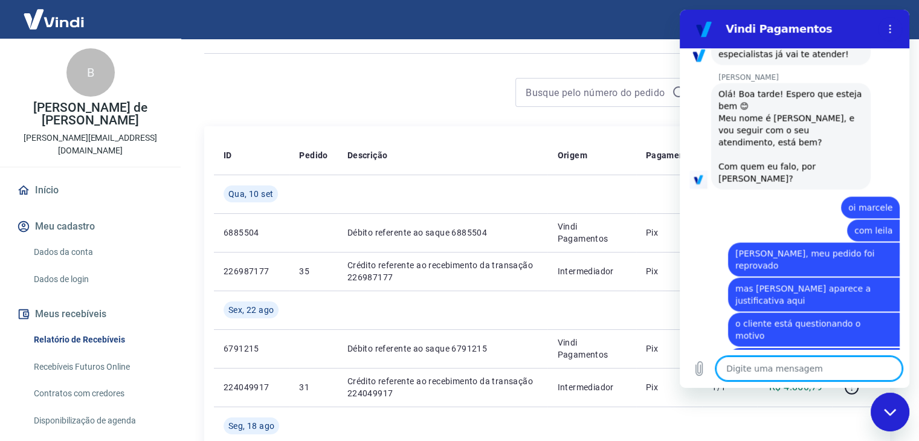
click at [748, 368] on textarea at bounding box center [809, 369] width 186 height 24
paste textarea "228157708"
click at [891, 367] on icon "Enviar mensagem" at bounding box center [890, 368] width 11 height 13
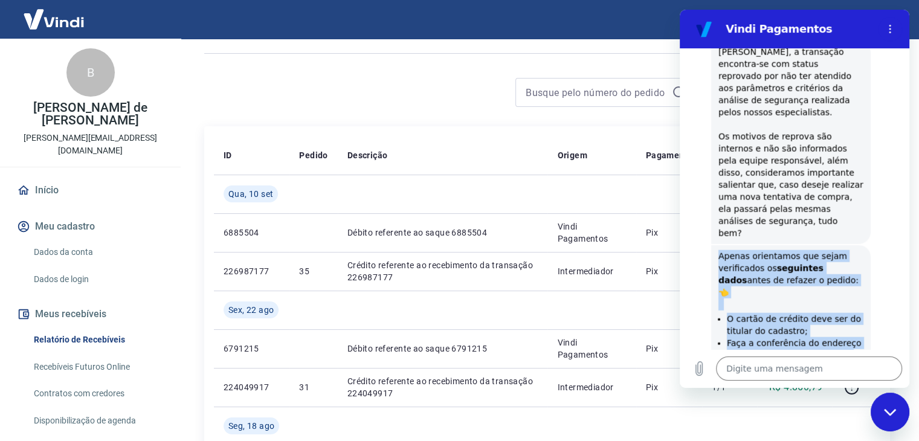
scroll to position [3029, 0]
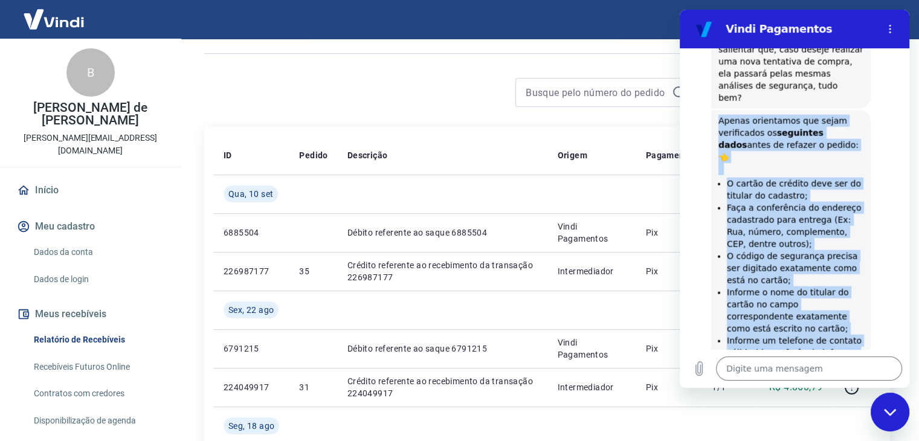
drag, startPoint x: 721, startPoint y: 170, endPoint x: 830, endPoint y: 242, distance: 130.1
click at [830, 242] on div "Apenas orientamos que sejam verificados os seguintes dados antes de refazer o p…" at bounding box center [790, 273] width 145 height 317
copy div "Apenas orientamos que sejam verificados os seguintes dados antes de refazer o p…"
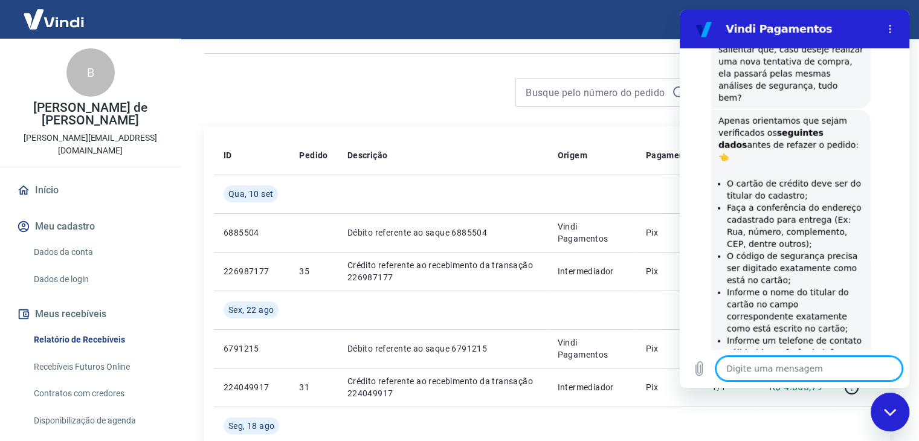
click at [809, 370] on textarea at bounding box center [809, 369] width 186 height 24
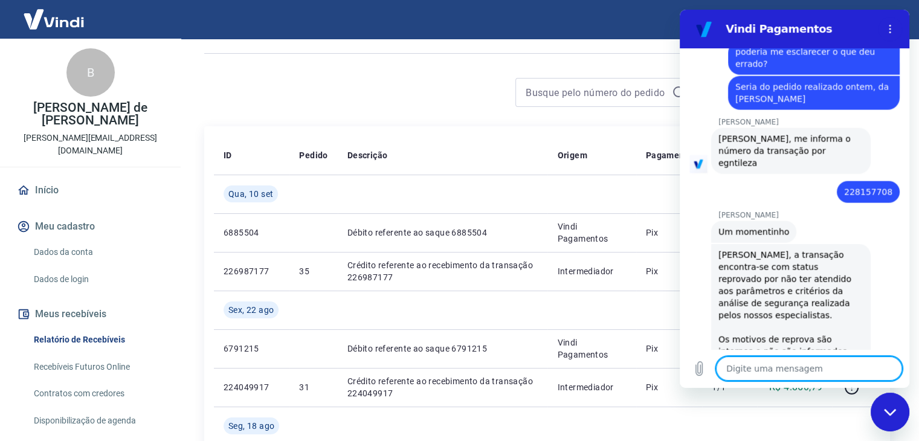
scroll to position [2577, 0]
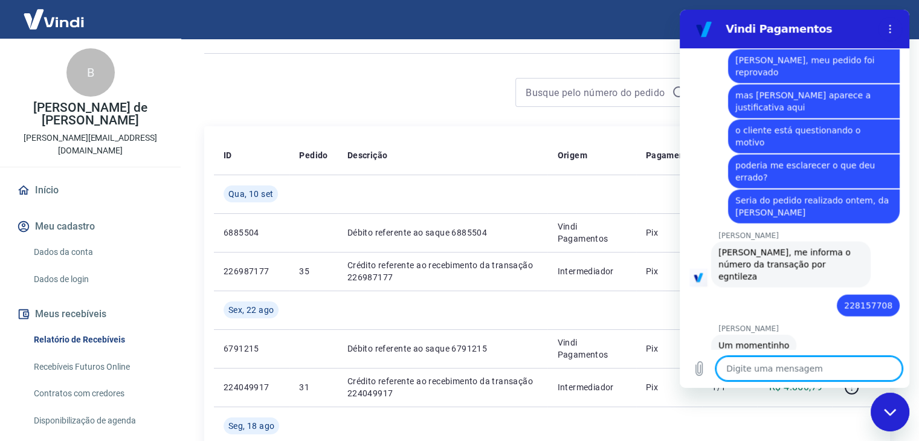
drag, startPoint x: 907, startPoint y: 323, endPoint x: 1593, endPoint y: 286, distance: 687.4
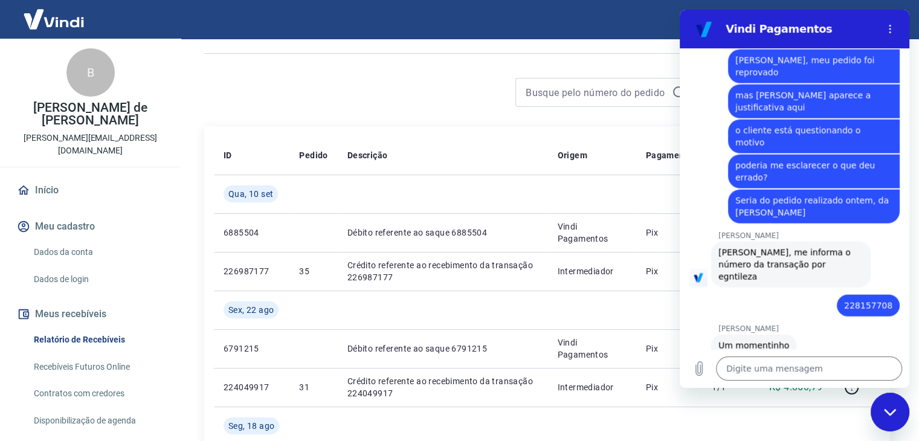
drag, startPoint x: 741, startPoint y: 225, endPoint x: 828, endPoint y: 268, distance: 97.0
copy div "a transação encontra-se com status reprovado por não ter atendido aos parâmetro…"
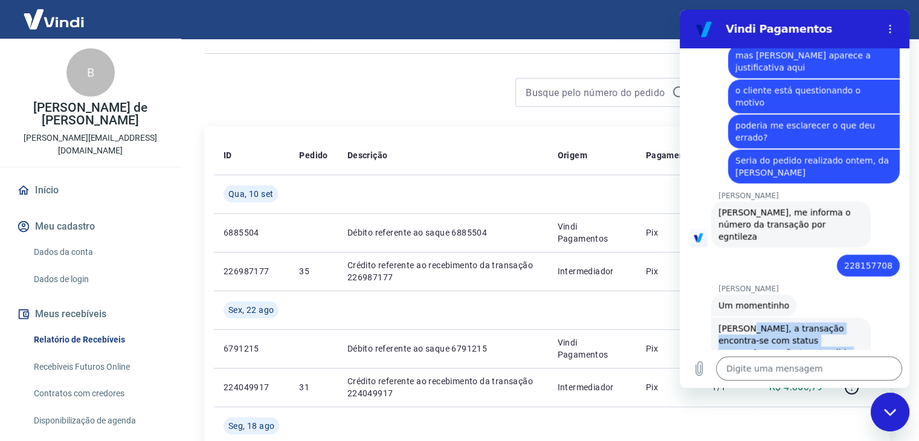
scroll to position [2635, 0]
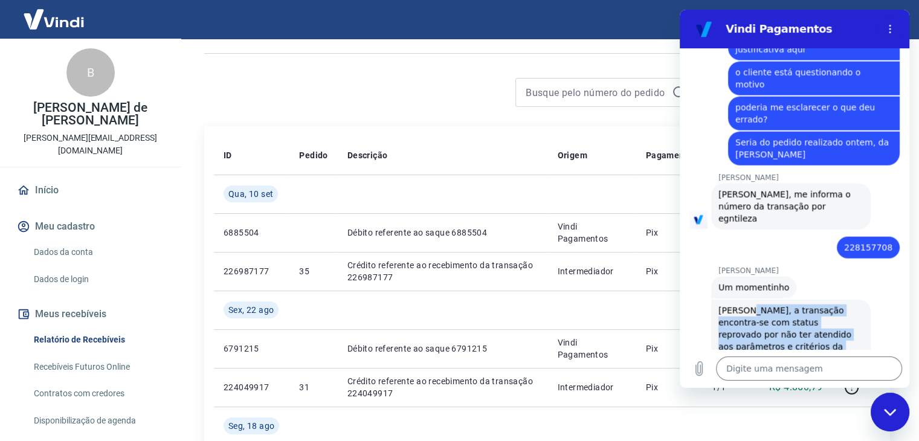
click at [781, 305] on div "[PERSON_NAME], a transação encontra-se com status reprovado por não ter atendid…" at bounding box center [790, 401] width 145 height 193
drag, startPoint x: 740, startPoint y: 164, endPoint x: 817, endPoint y: 323, distance: 177.3
click at [817, 323] on div "[PERSON_NAME], a transação encontra-se com status reprovado por não ter atendid…" at bounding box center [790, 401] width 145 height 193
copy div "a transação encontra-se com status reprovado por não ter atendido aos parâmetro…"
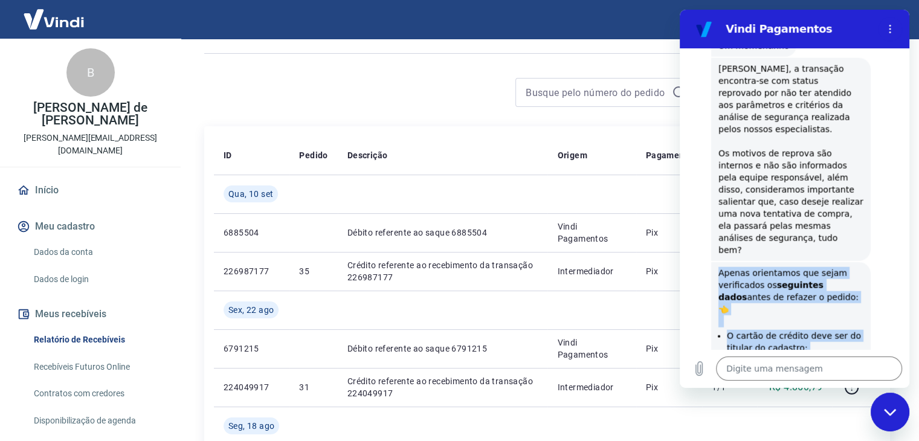
scroll to position [2958, 0]
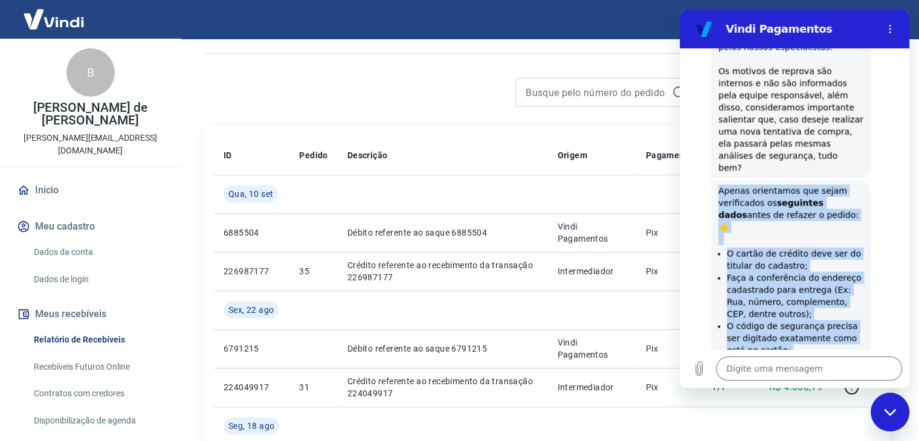
drag, startPoint x: 720, startPoint y: 189, endPoint x: 830, endPoint y: 303, distance: 158.1
click at [830, 303] on div "Apenas orientamos que sejam verificados os seguintes dados antes de refazer o p…" at bounding box center [790, 343] width 145 height 317
copy div "Apenas orientamos que sejam verificados os seguintes dados antes de refazer o p…"
